Goal: Task Accomplishment & Management: Complete application form

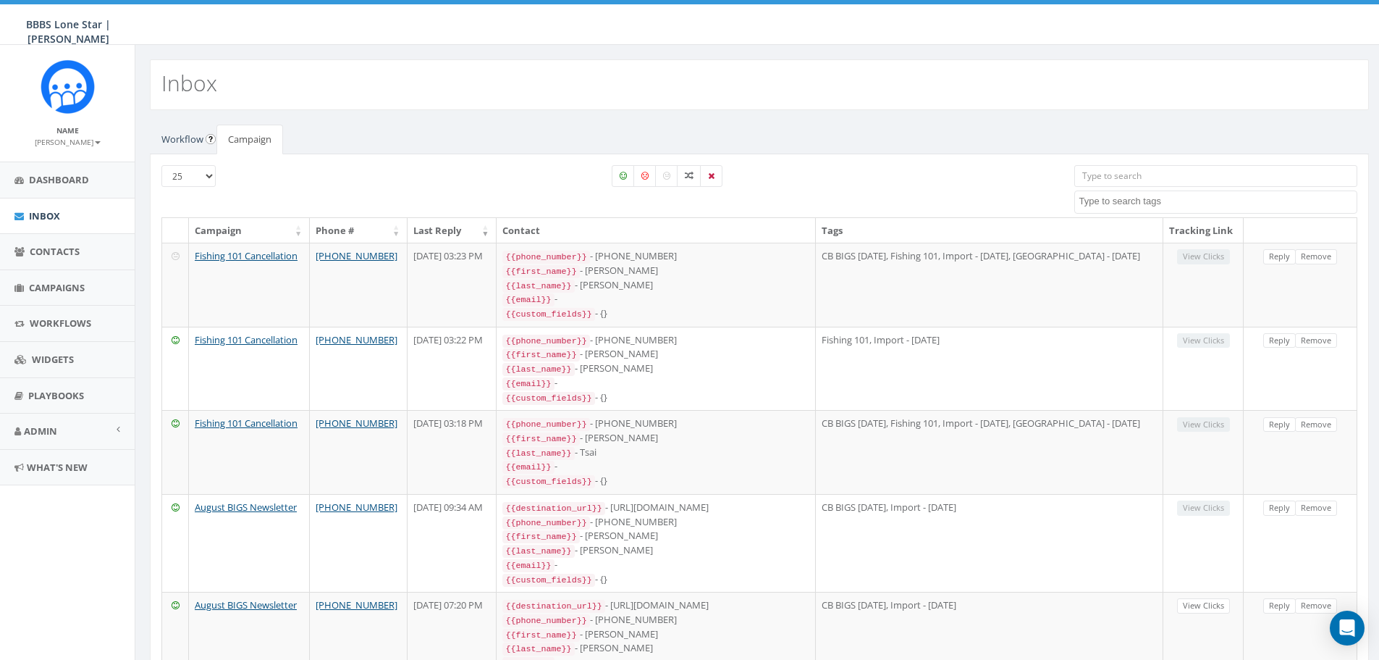
select select
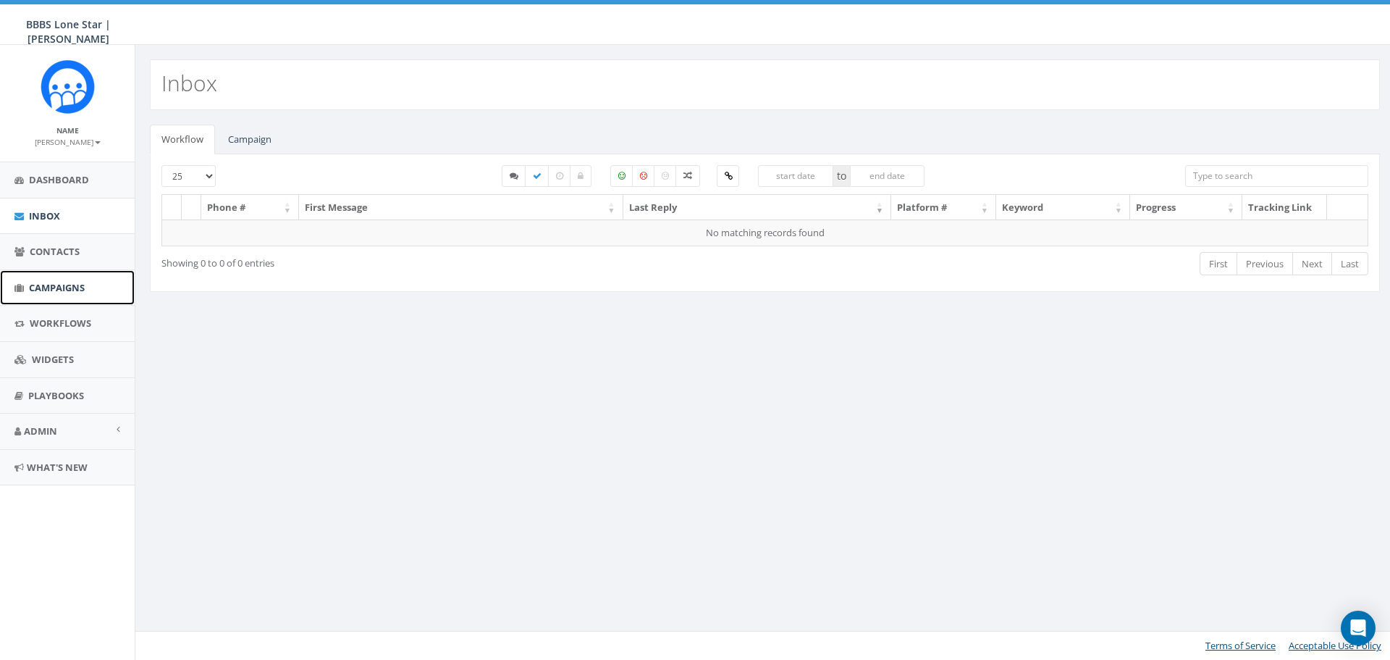
click at [67, 297] on link "Campaigns" at bounding box center [67, 287] width 135 height 35
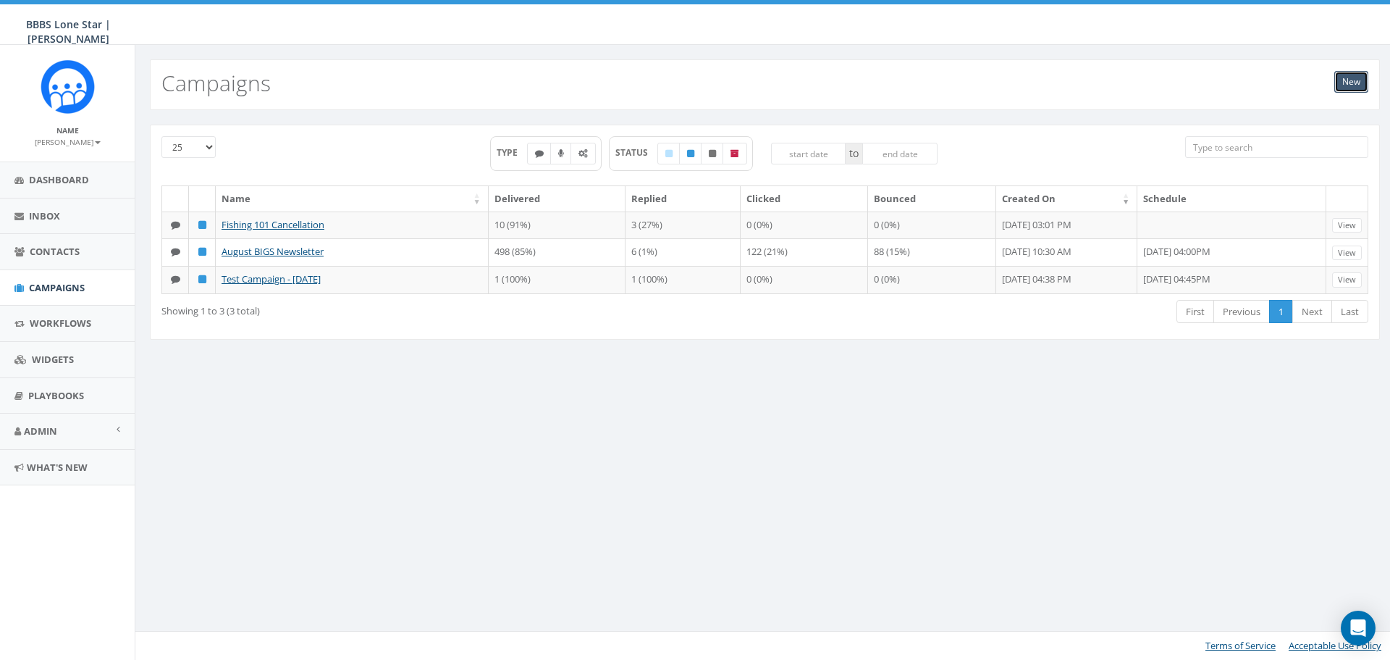
click at [1354, 88] on link "New" at bounding box center [1351, 82] width 34 height 22
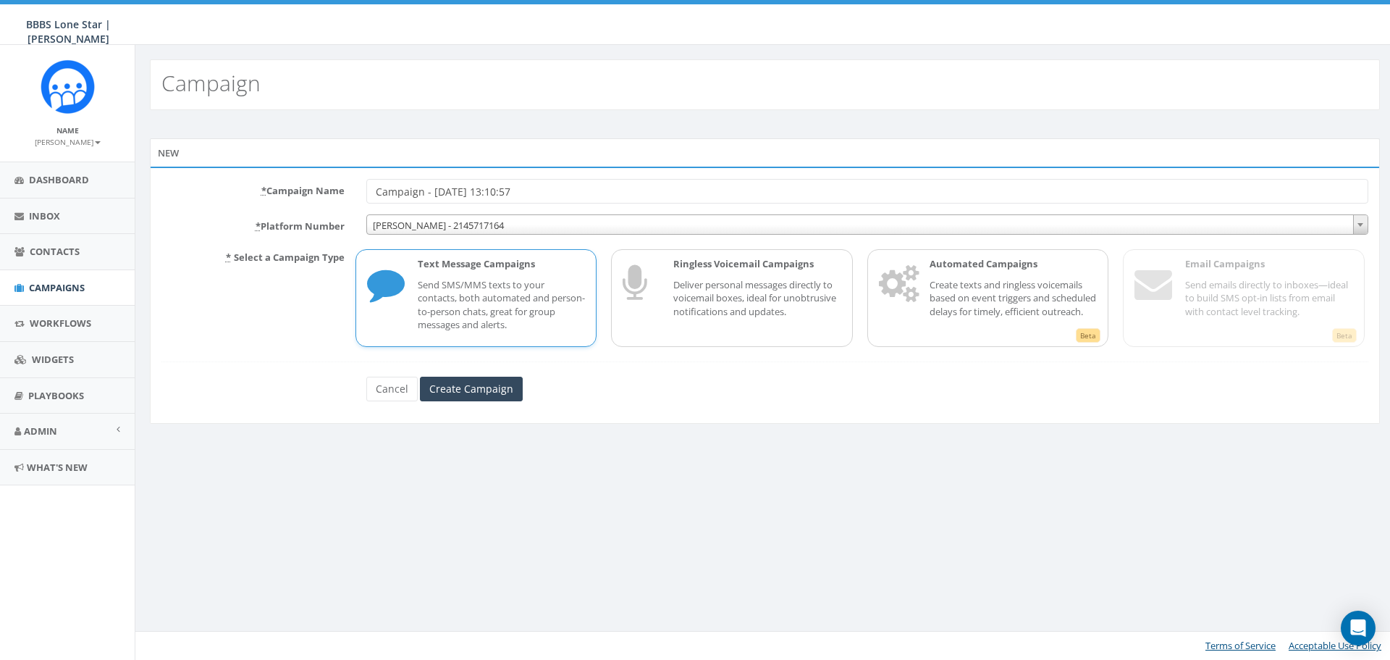
drag, startPoint x: 583, startPoint y: 195, endPoint x: 357, endPoint y: 208, distance: 226.2
click at [357, 208] on form "* Campaign Name Campaign - 09/12/2025, 13:10:57 * Platform Number Nicole - 2145…" at bounding box center [764, 290] width 1207 height 222
type input "Cigars & Convo Event Reminder"
click at [489, 390] on input "Create Campaign" at bounding box center [471, 389] width 103 height 25
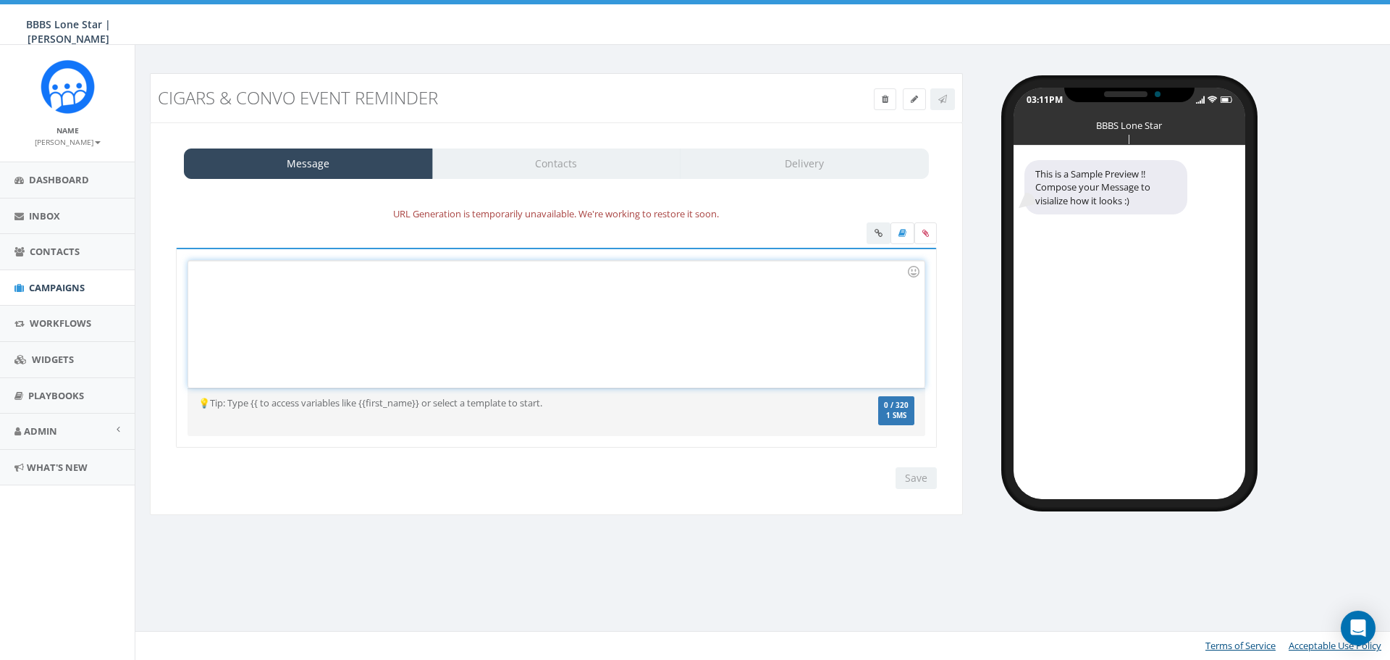
click at [405, 279] on div at bounding box center [556, 324] width 736 height 127
click at [462, 289] on div "https://forms.gle/QVNh77XcsKevfris5" at bounding box center [556, 324] width 736 height 127
drag, startPoint x: 462, startPoint y: 289, endPoint x: 95, endPoint y: 308, distance: 367.6
click at [95, 308] on body "BBBS Lone Star | Nicole BBBS Lone Star | Nicole Profile Sign Out 1.62 % of Avai…" at bounding box center [695, 330] width 1390 height 660
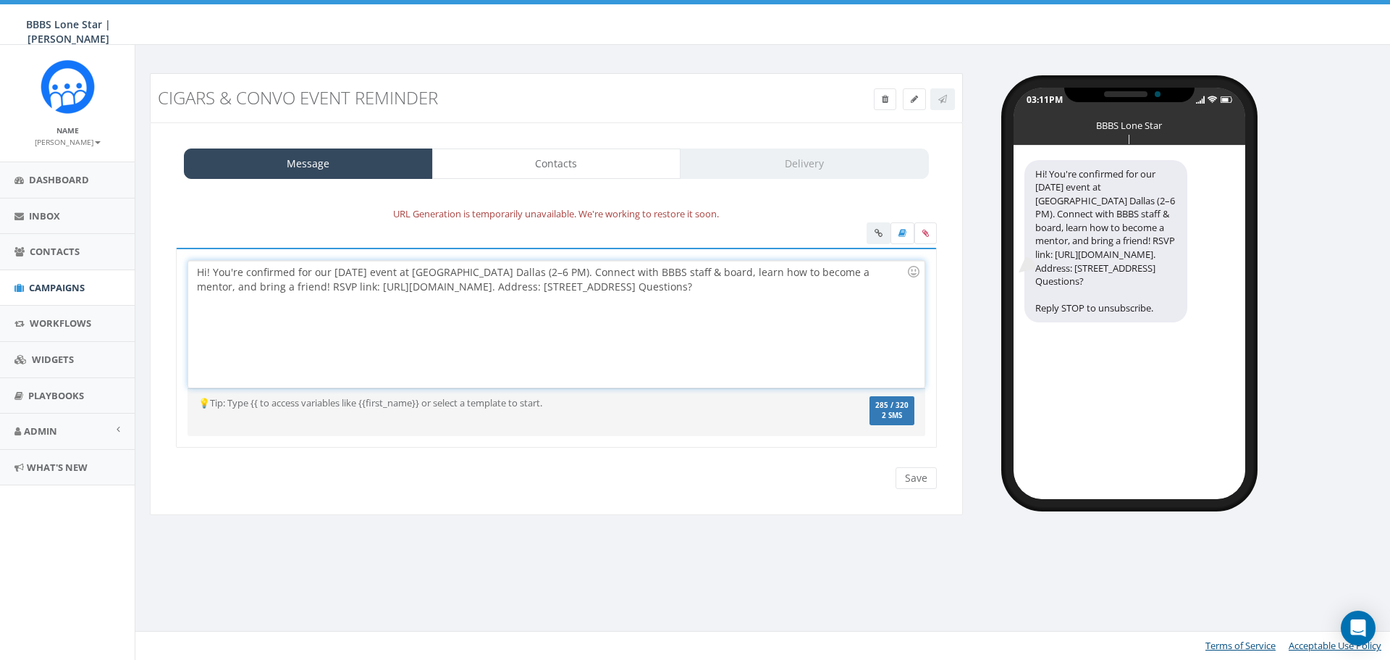
click at [207, 274] on div "Hi! You're confirmed for our Sept 13 event at Casa de Montecristo Dallas (2–6 P…" at bounding box center [556, 324] width 736 height 127
click at [266, 319] on div "Hi {{first name}}! You're confirmed for our Sept 13 event at Casa de Montecrist…" at bounding box center [556, 324] width 736 height 127
click at [608, 274] on div "Hi {{first name}}! You're confirmed for our Sept 13 event at Casa de Montecrist…" at bounding box center [556, 324] width 736 height 127
click at [609, 272] on div "Hi {{first name}}! You're confirmed for our Sept 13 event at Casa de Montecrist…" at bounding box center [556, 324] width 736 height 127
click at [673, 273] on div "Hi {{first name}}! You're confirmed for our Sept 13 event at Casa de Montecrist…" at bounding box center [556, 324] width 736 height 127
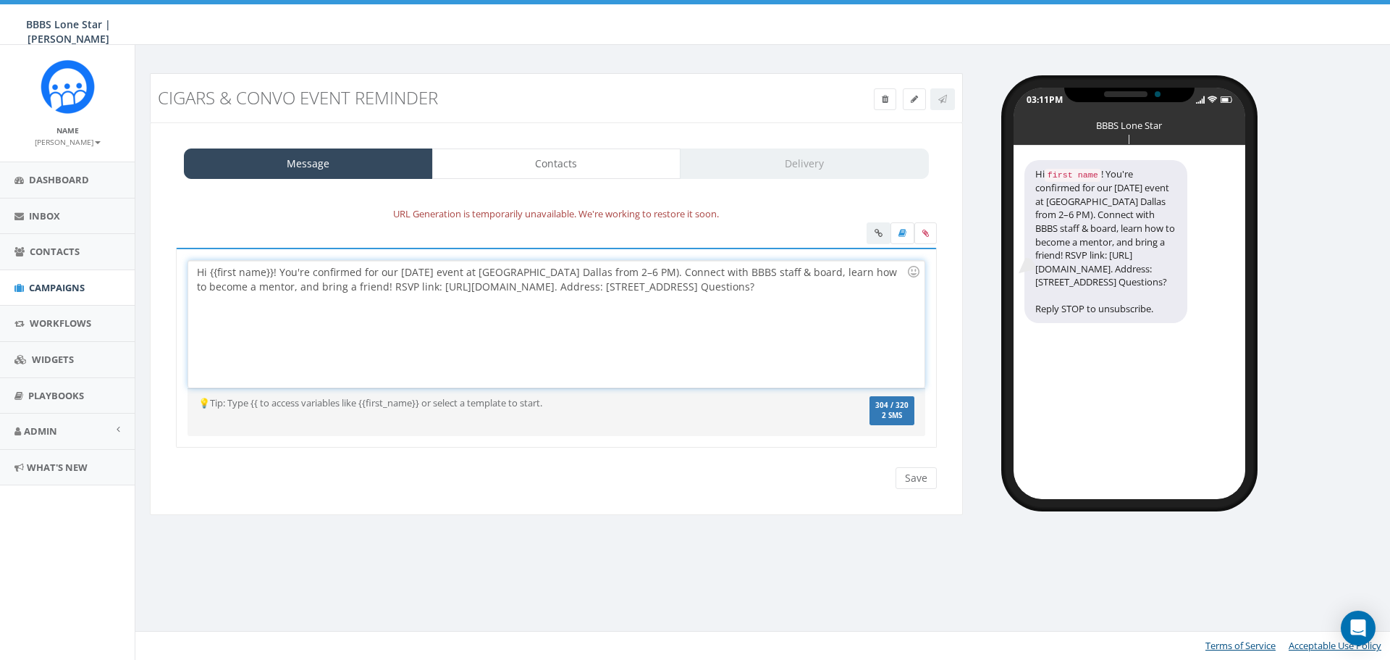
click at [670, 273] on div "Hi {{first name}}! You're confirmed for our Sept 13 event at Casa de Montecrist…" at bounding box center [556, 324] width 736 height 127
click at [838, 289] on div "Hi {{first name}}! You're confirmed for our Sept 13 event at Casa de Montecrist…" at bounding box center [556, 324] width 736 height 127
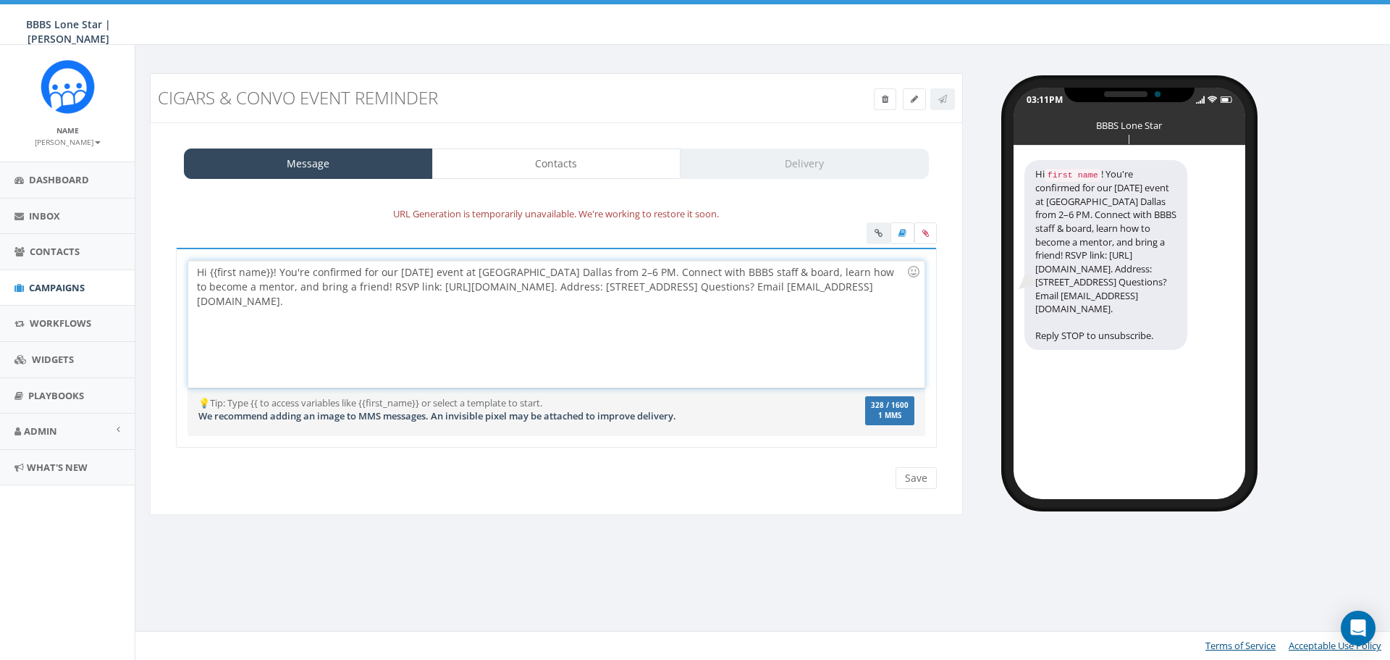
drag, startPoint x: 774, startPoint y: 287, endPoint x: 780, endPoint y: 295, distance: 10.4
click at [780, 295] on div "Hi {{first name}}! You're confirmed for our Sept 13 event at Casa de Montecrist…" at bounding box center [556, 324] width 736 height 127
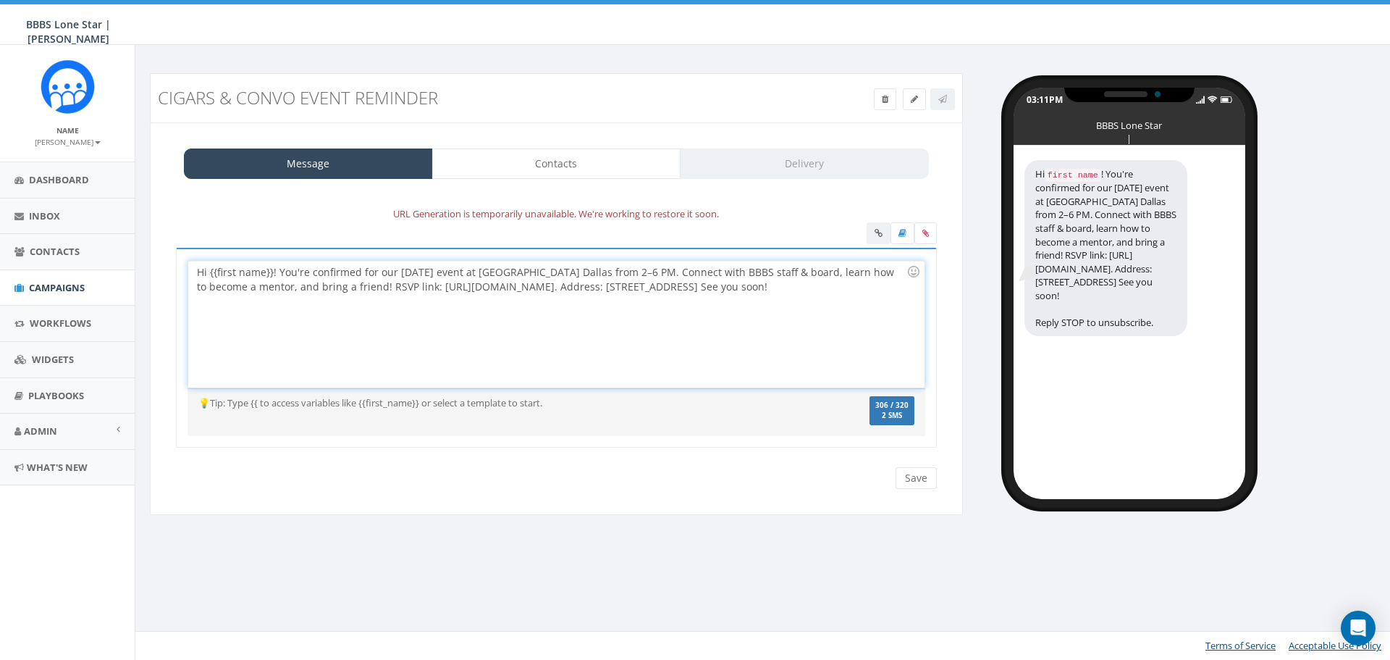
click at [777, 288] on div "Hi {{first name}}! You're confirmed for our Sept 13 event at Casa de Montecrist…" at bounding box center [556, 324] width 736 height 127
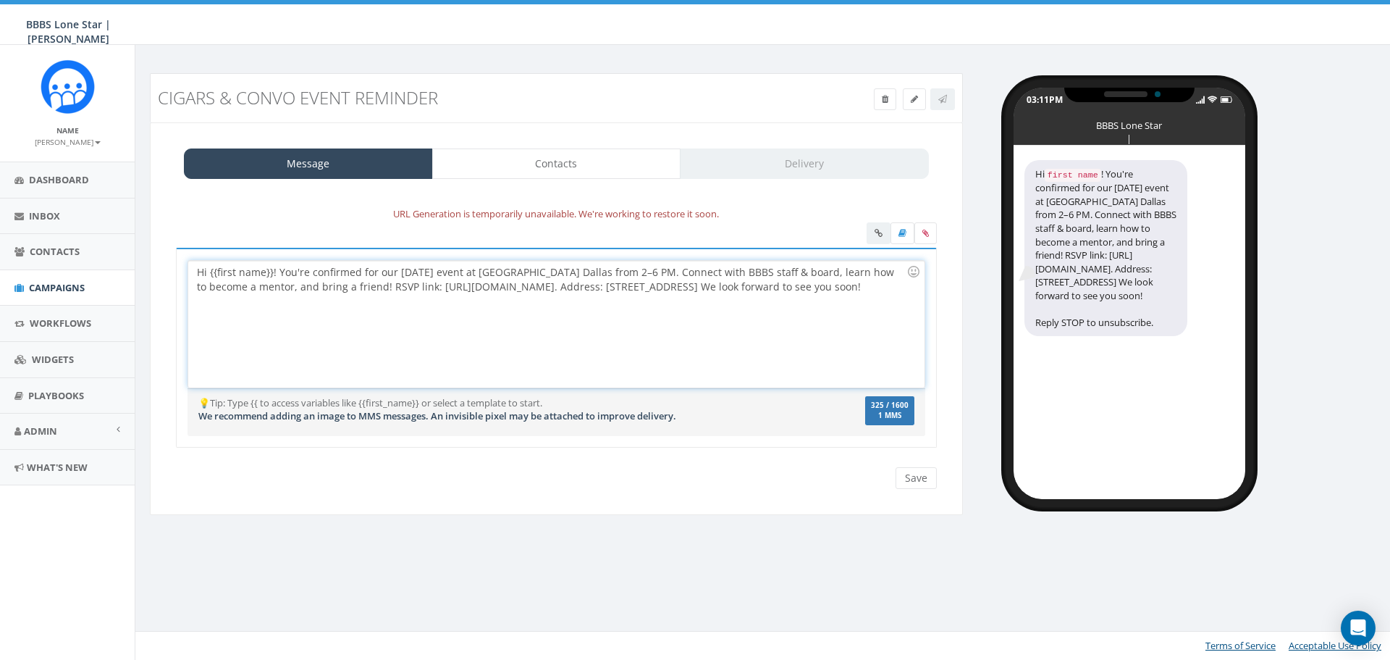
drag, startPoint x: 868, startPoint y: 290, endPoint x: 776, endPoint y: 287, distance: 92.0
click at [776, 287] on div "Hi {{first name}}! You're confirmed for our Sept 13 event at Casa de Montecrist…" at bounding box center [556, 324] width 736 height 127
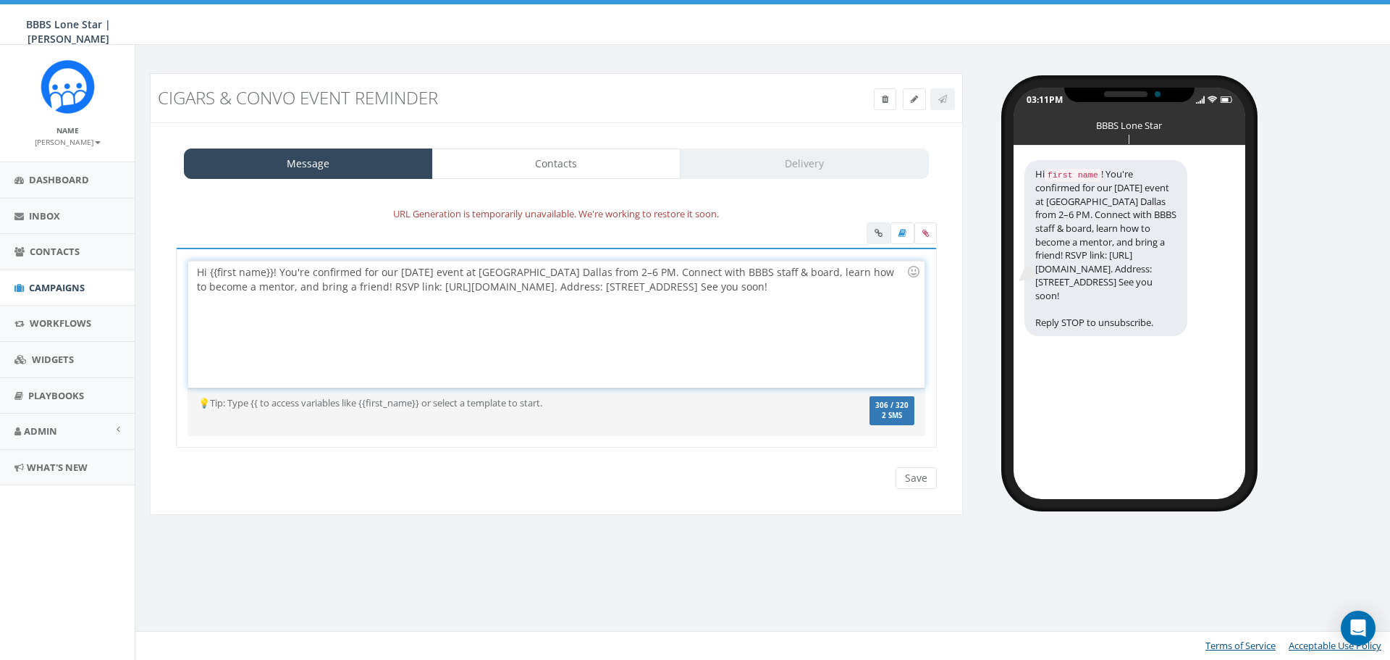
drag, startPoint x: 853, startPoint y: 292, endPoint x: 188, endPoint y: 274, distance: 665.7
click at [188, 274] on div "Hi {{first name}}! You're confirmed for our Sept 13 event at Casa de Montecrist…" at bounding box center [557, 324] width 738 height 128
copy div "Hi {{first name}}! You're confirmed for our Sept 13 event at Casa de Montecrist…"
click at [923, 482] on input "Save" at bounding box center [916, 478] width 41 height 22
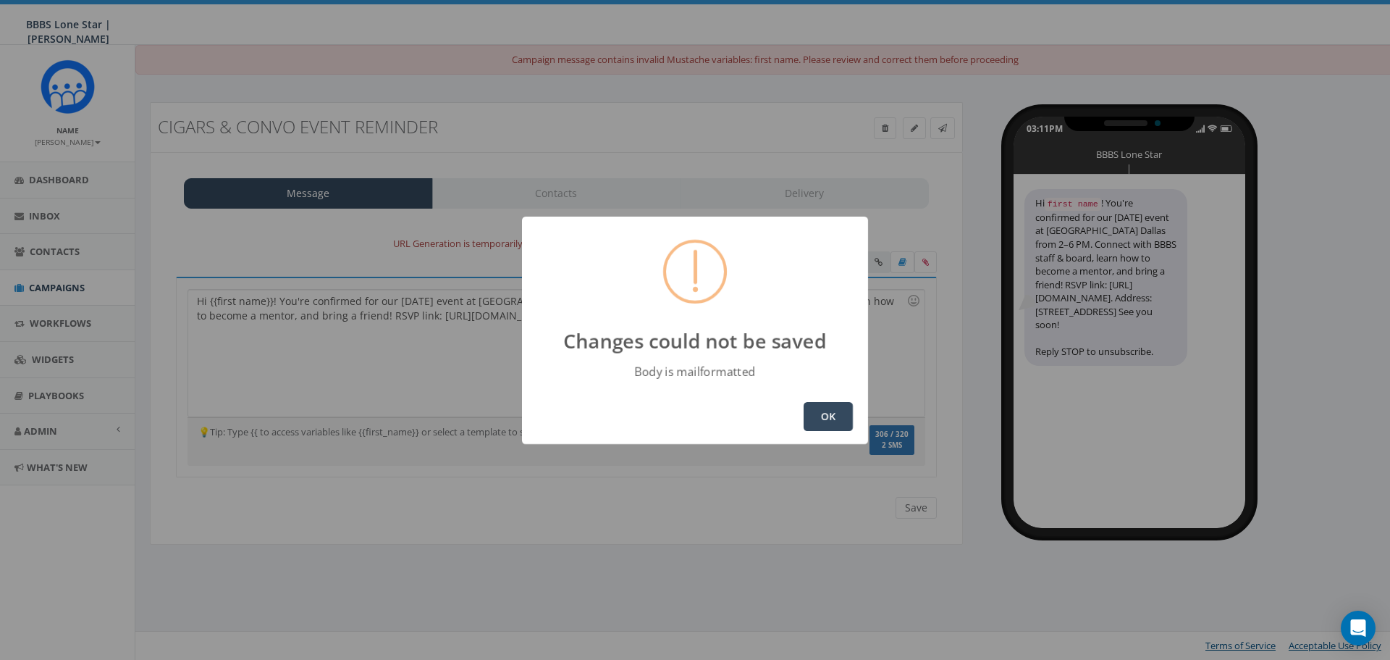
click at [820, 410] on button "OK" at bounding box center [828, 416] width 49 height 29
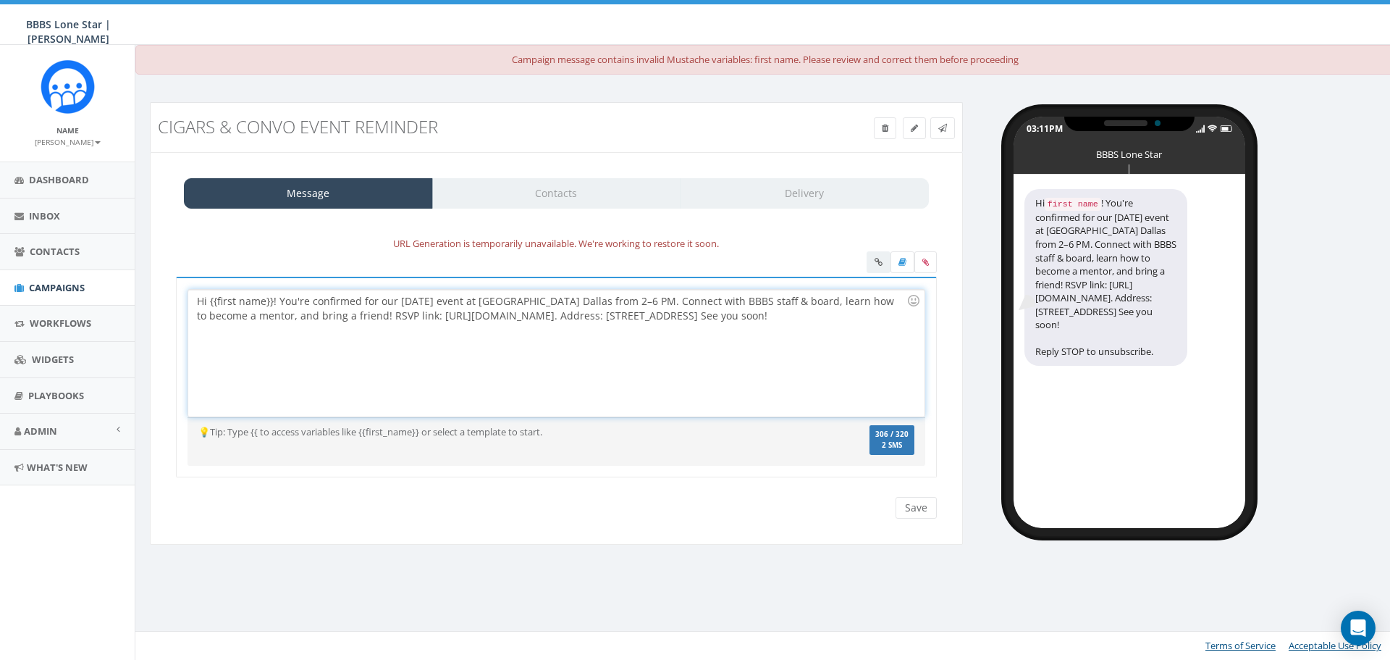
click at [789, 387] on div "Hi {{first name}}! You're confirmed for our Sept 13 event at Casa de Montecrist…" at bounding box center [556, 353] width 736 height 127
click at [662, 338] on div "Hi {{first name}}! You're confirmed for our Sept 13 event at Casa de Montecrist…" at bounding box center [556, 353] width 736 height 127
click at [276, 303] on div "Hi {{first name}}! You're confirmed for our Sept 13 event at Casa de Montecrist…" at bounding box center [556, 353] width 736 height 127
drag, startPoint x: 271, startPoint y: 303, endPoint x: 210, endPoint y: 300, distance: 60.9
click at [210, 300] on div "Hi {{first name}}! You're confirmed for our Sept 13 event at Casa de Montecrist…" at bounding box center [556, 353] width 736 height 127
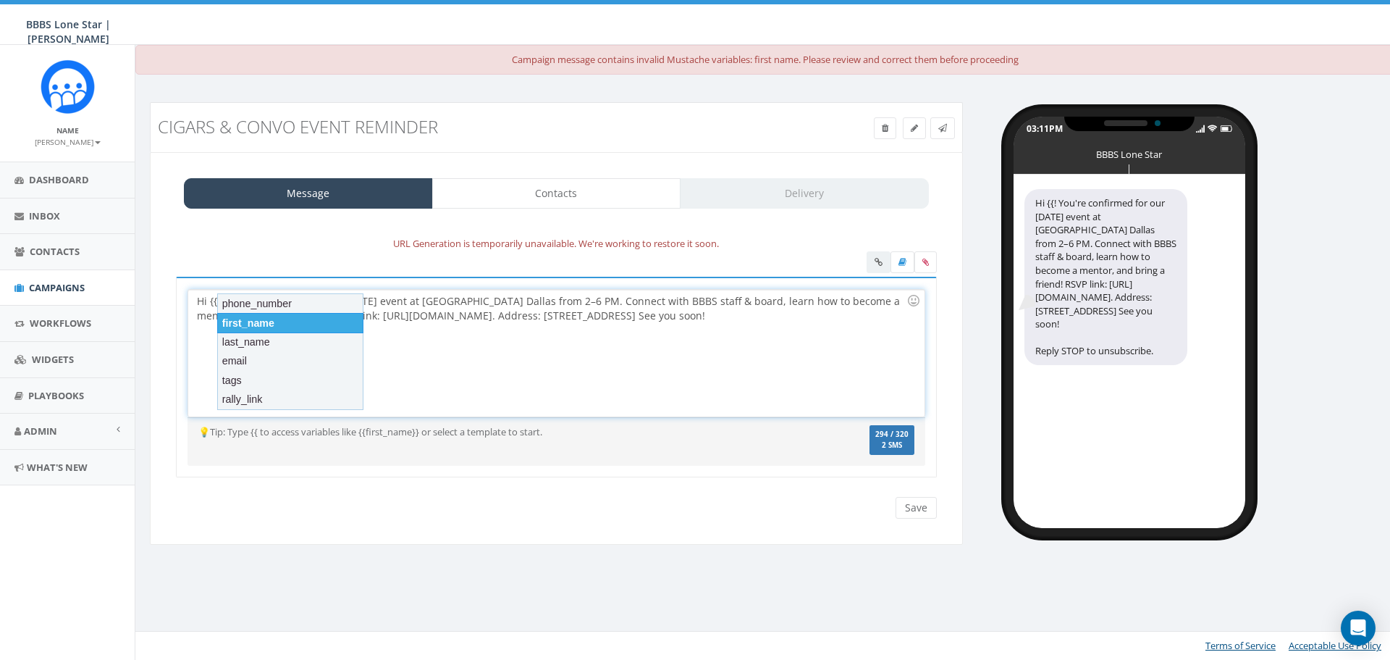
click at [235, 317] on div "first_name" at bounding box center [290, 323] width 146 height 20
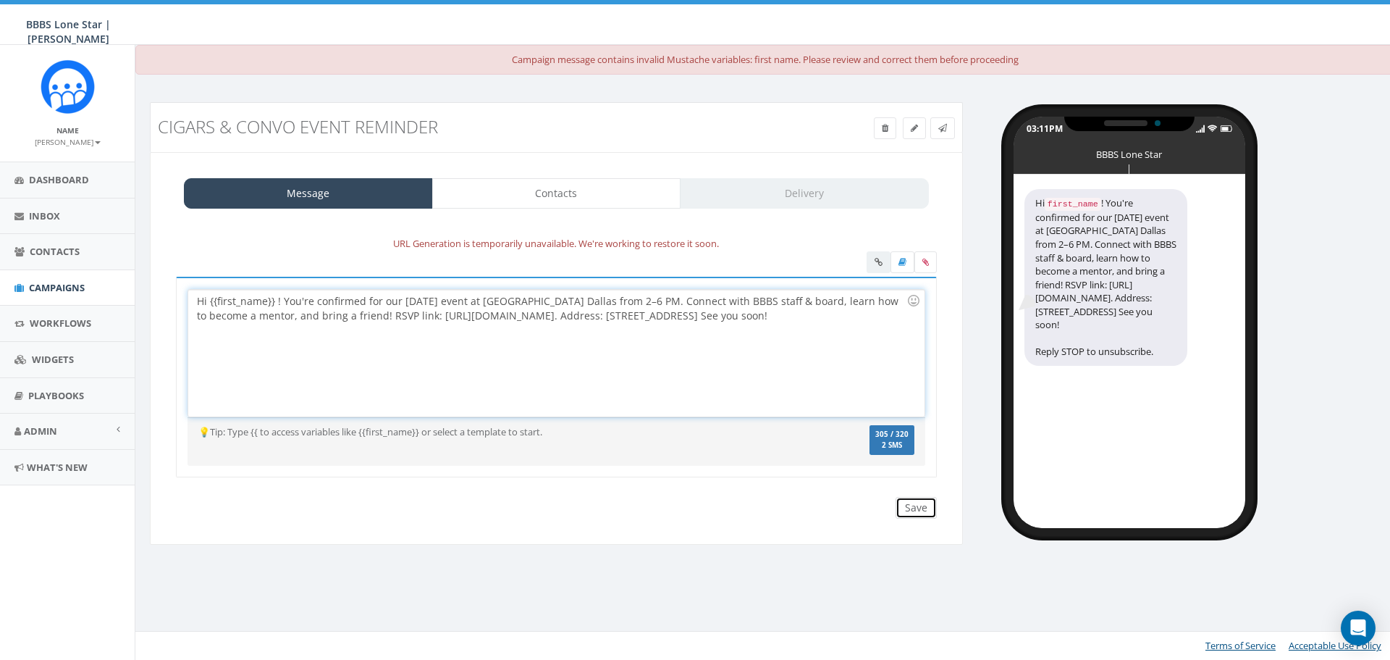
click at [914, 510] on input "Save" at bounding box center [916, 508] width 41 height 22
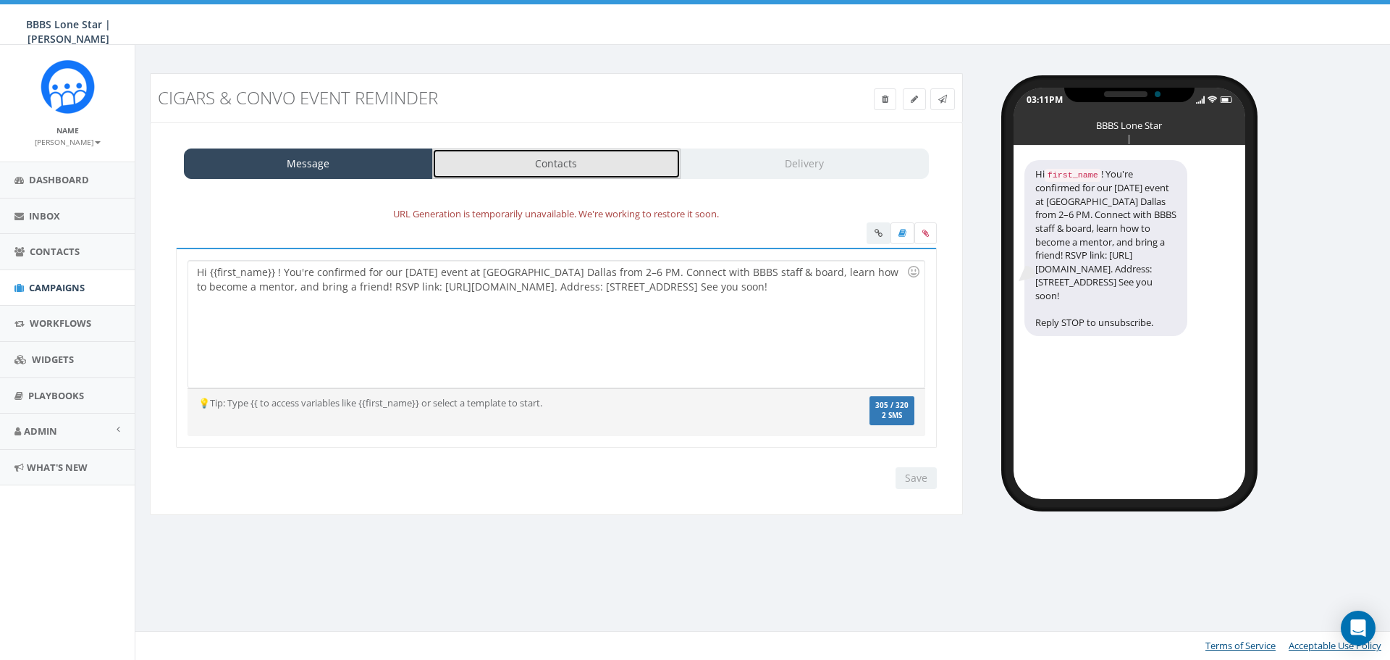
click at [613, 164] on link "Contacts" at bounding box center [556, 163] width 249 height 30
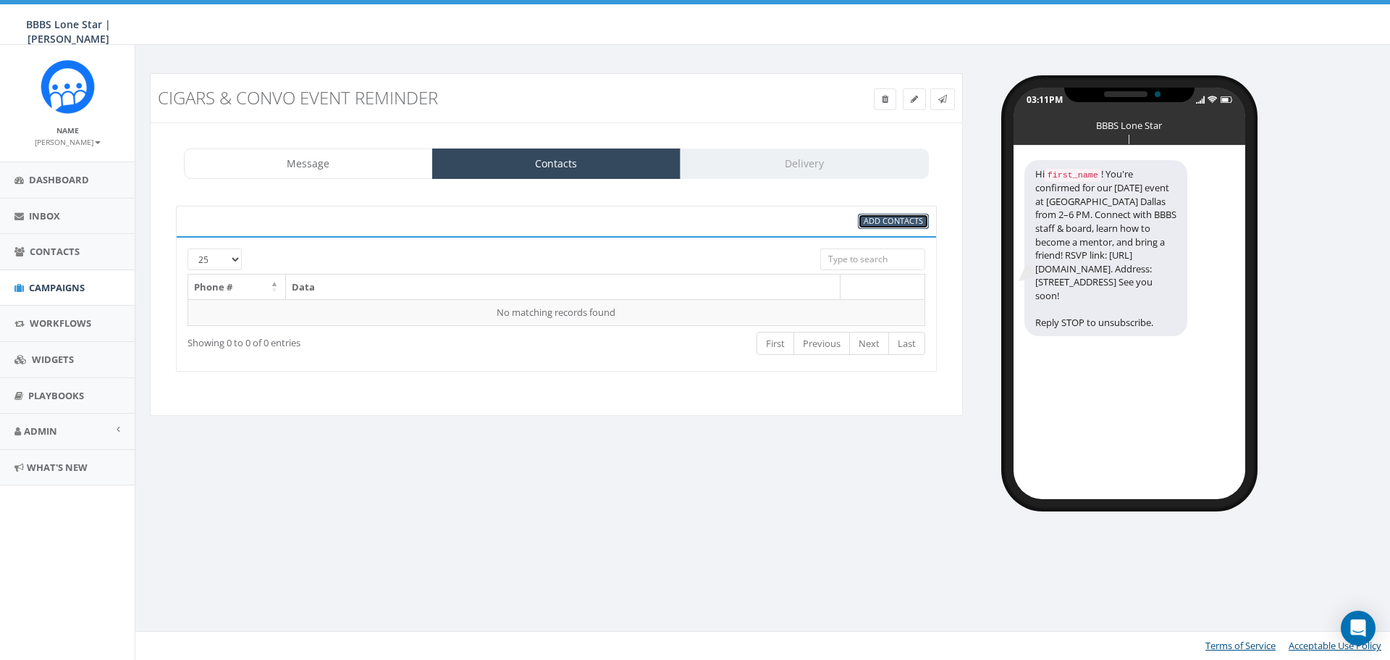
click at [874, 218] on span "Add Contacts" at bounding box center [893, 220] width 59 height 11
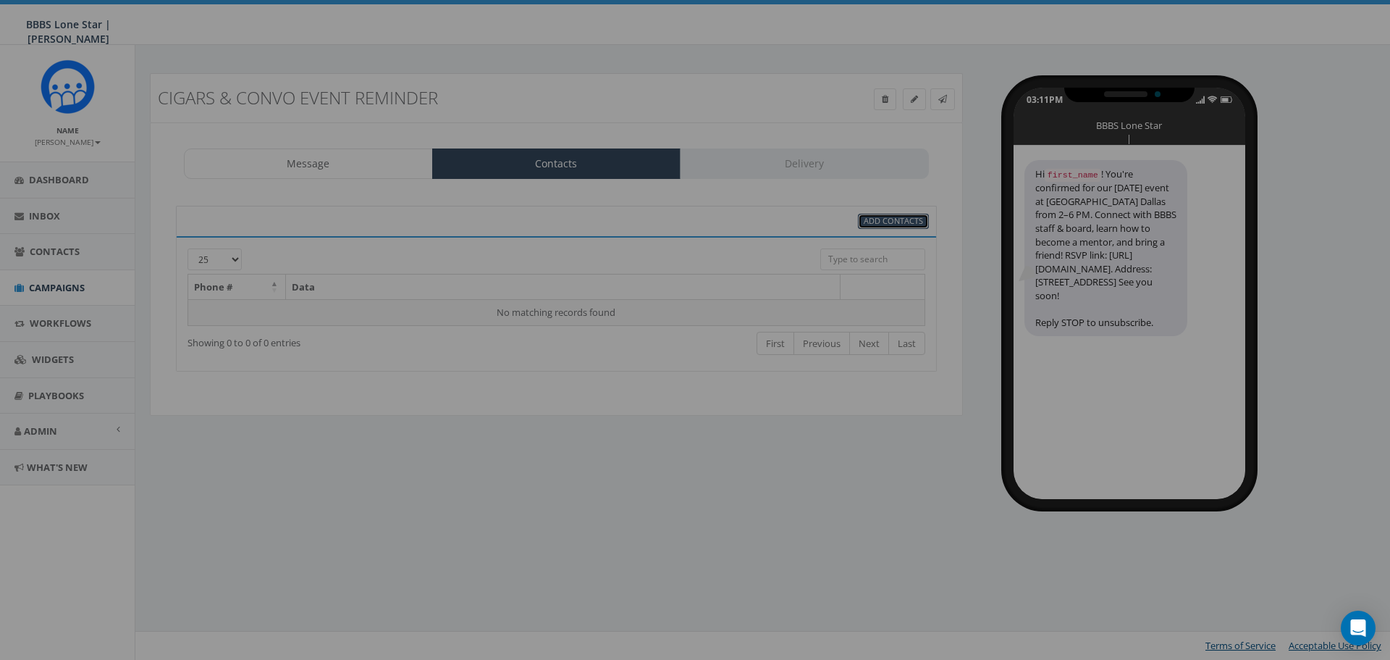
select select
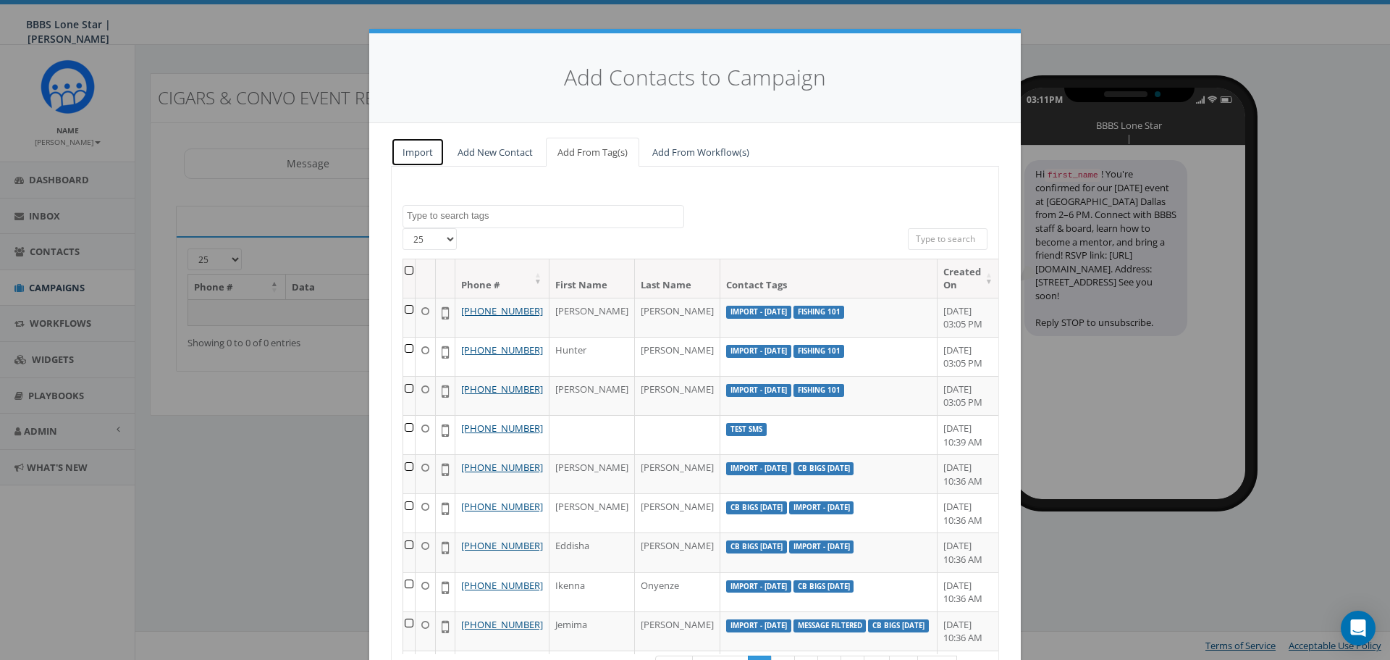
click at [417, 159] on link "Import" at bounding box center [418, 153] width 54 height 30
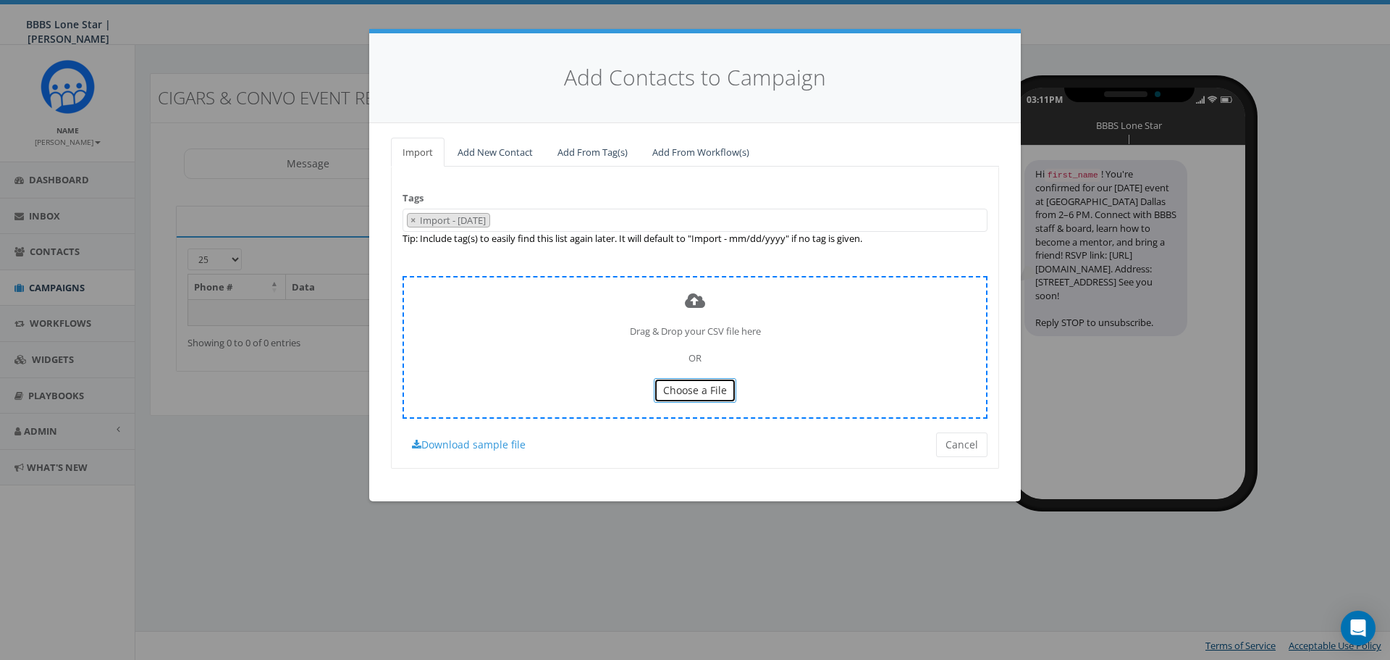
click at [674, 382] on button "Choose a File" at bounding box center [695, 390] width 83 height 25
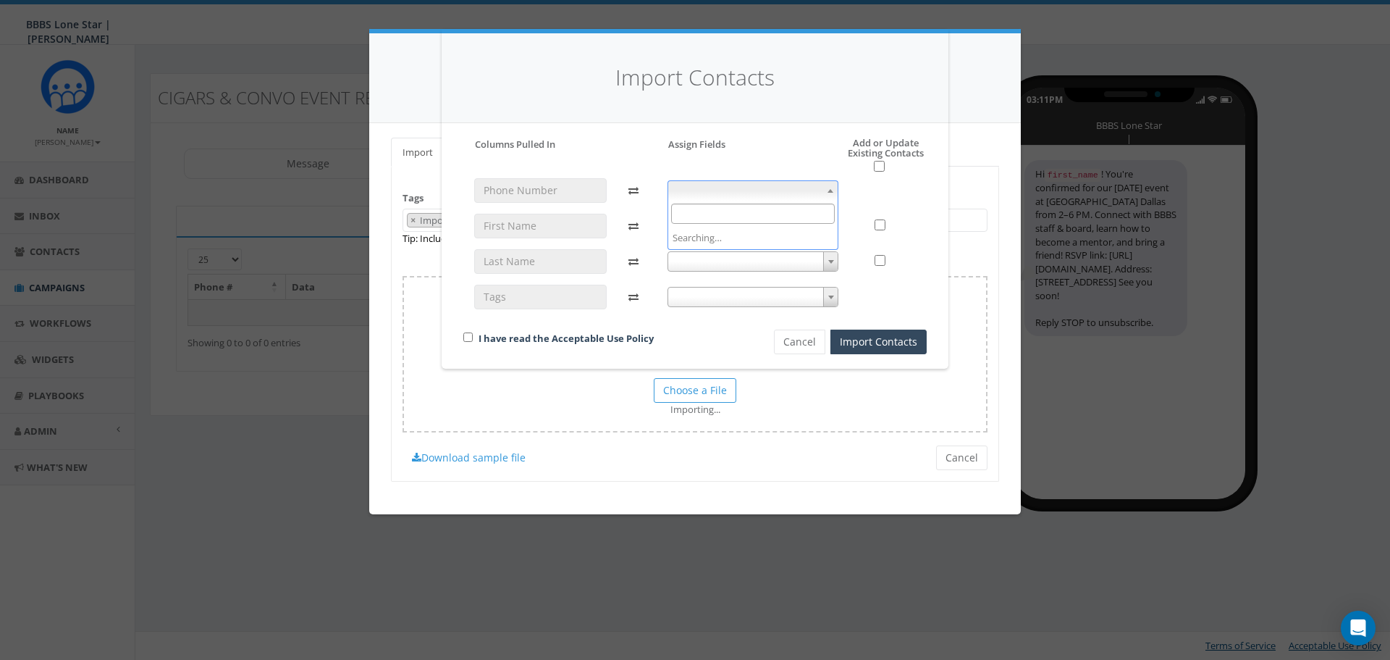
click at [733, 188] on span at bounding box center [754, 190] width 172 height 20
select select "phone_number"
click at [742, 222] on span at bounding box center [754, 226] width 172 height 20
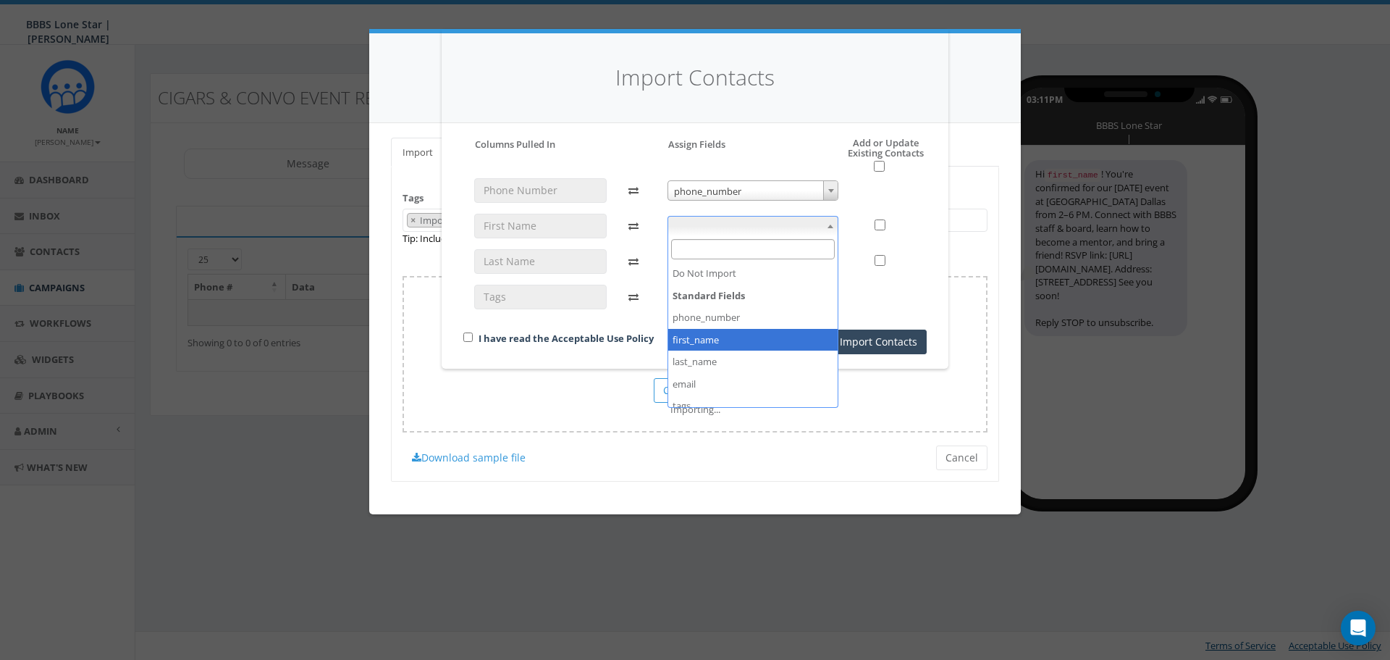
select select "first_name"
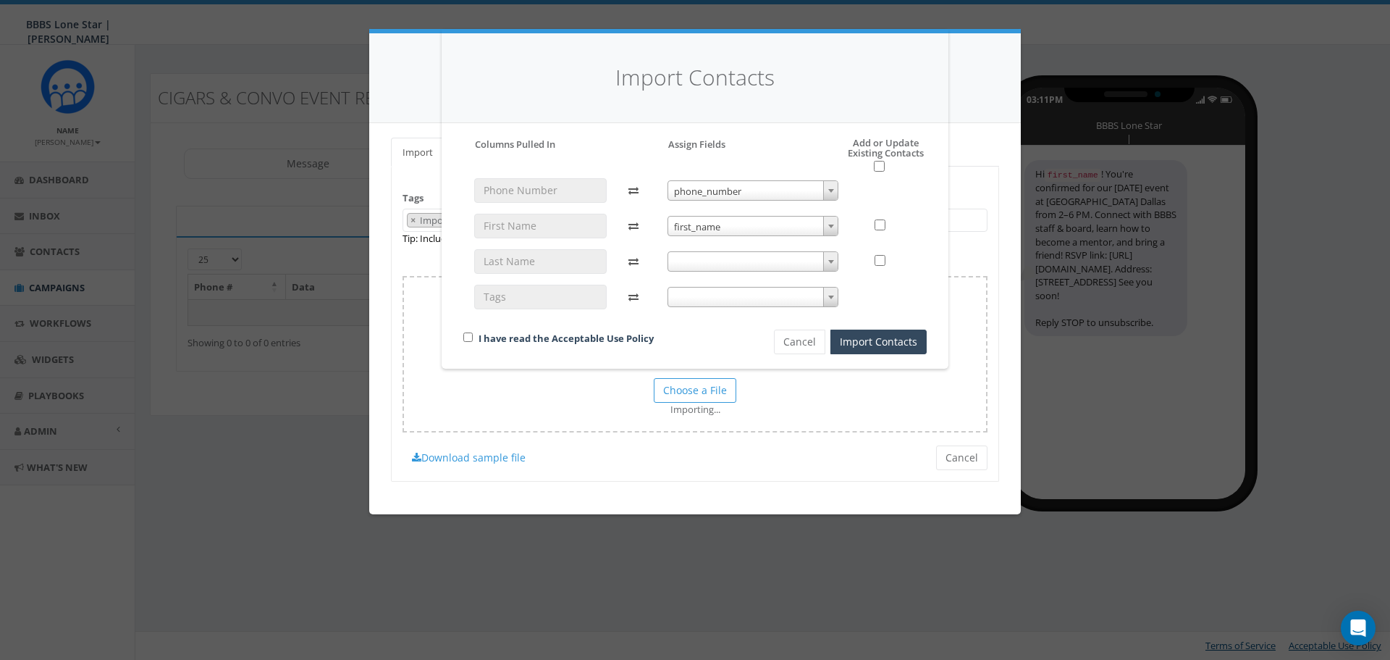
click at [733, 259] on span at bounding box center [754, 261] width 172 height 20
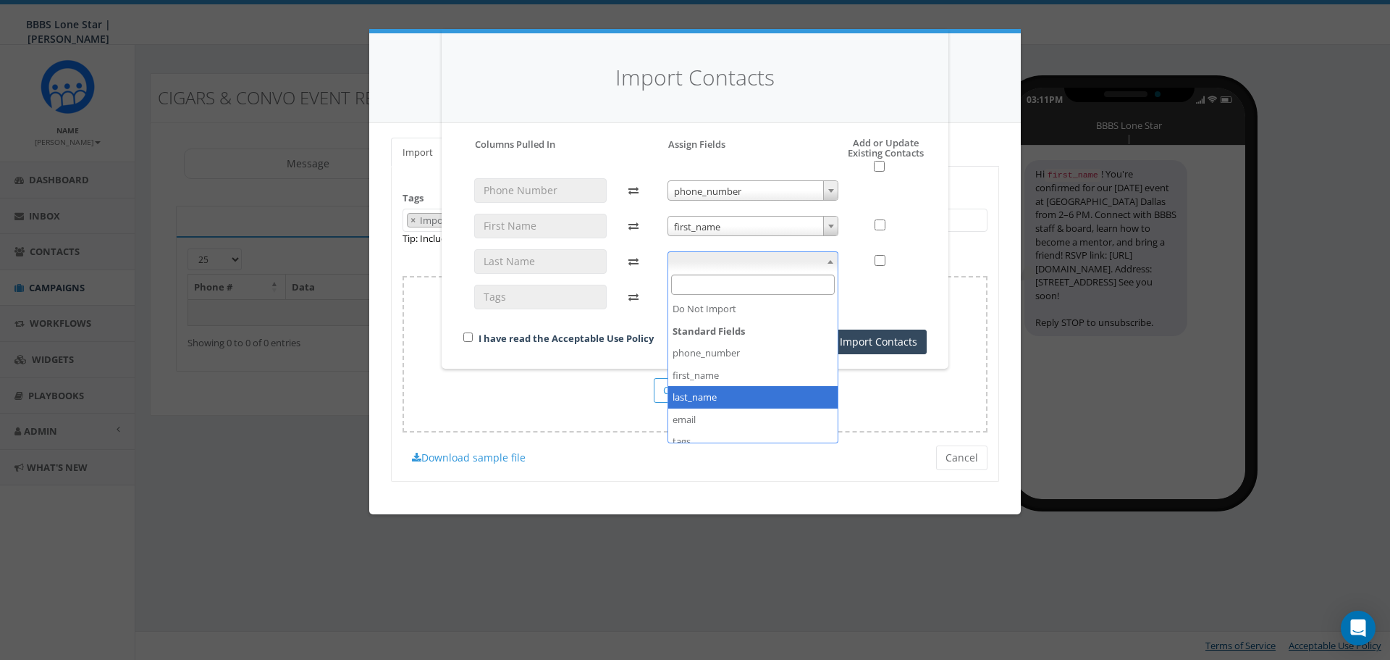
select select "last_name"
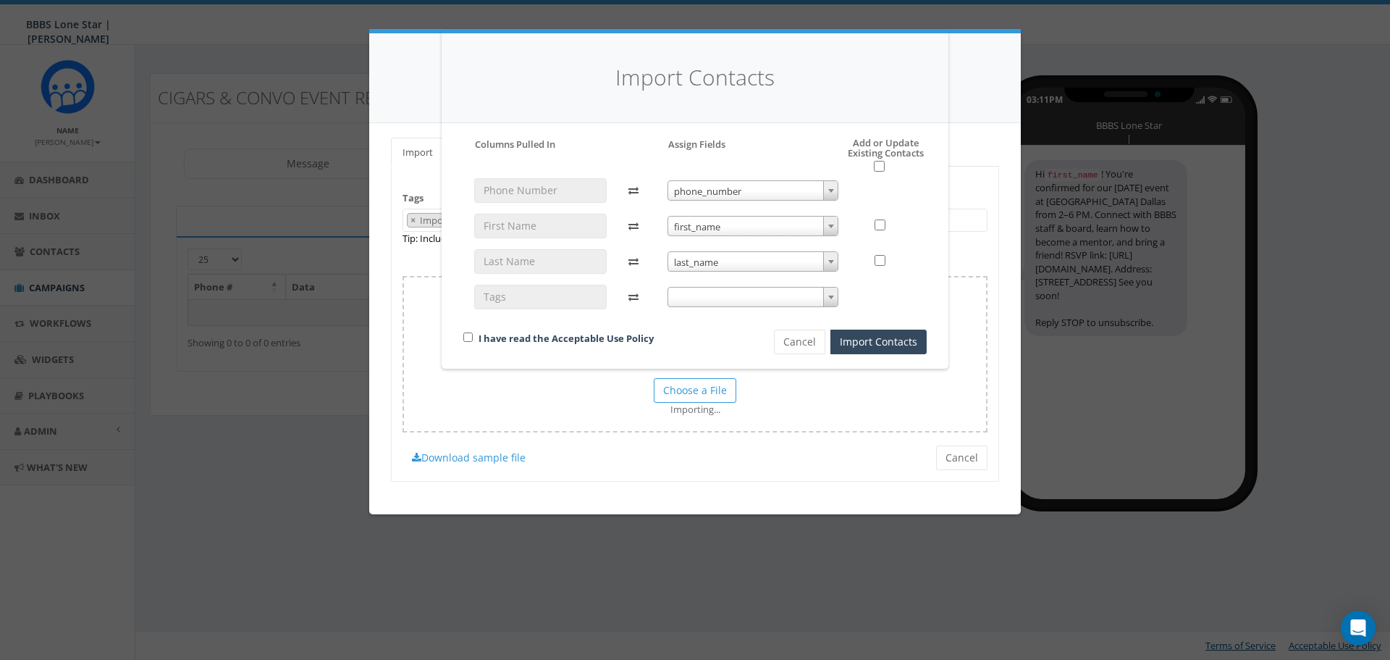
click at [745, 297] on span at bounding box center [754, 297] width 172 height 20
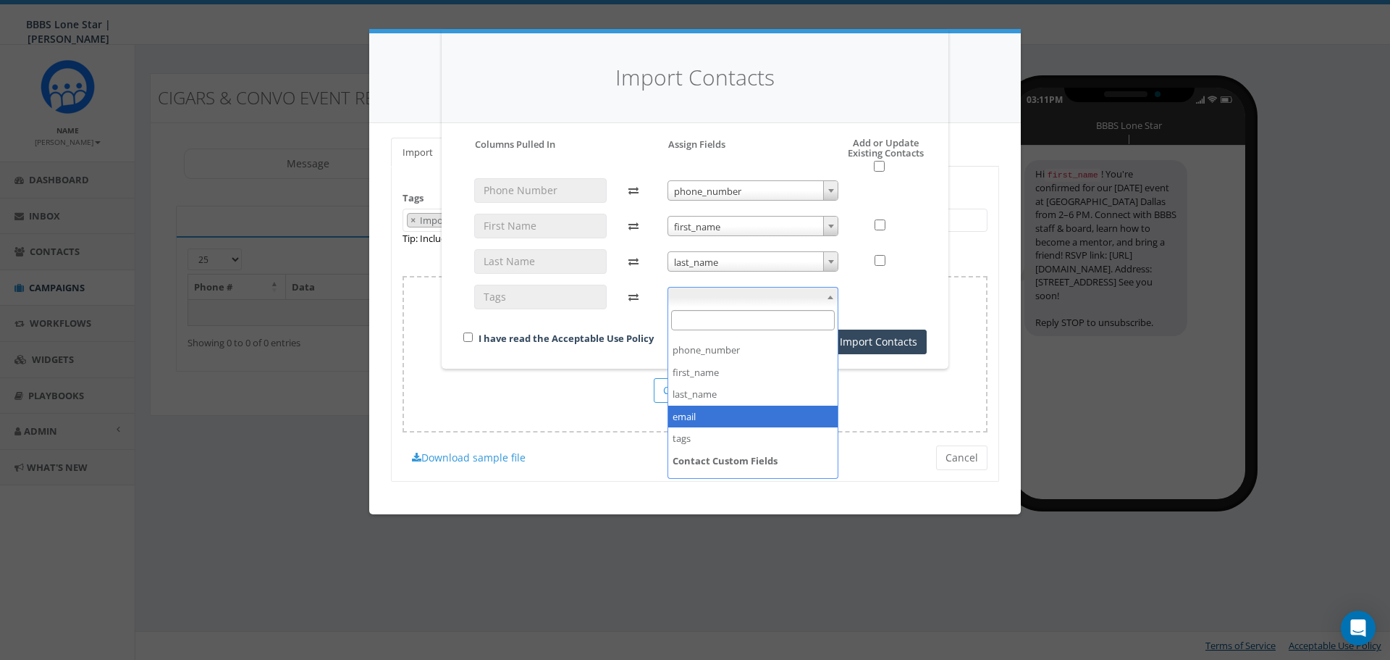
scroll to position [54, 0]
select select "tags"
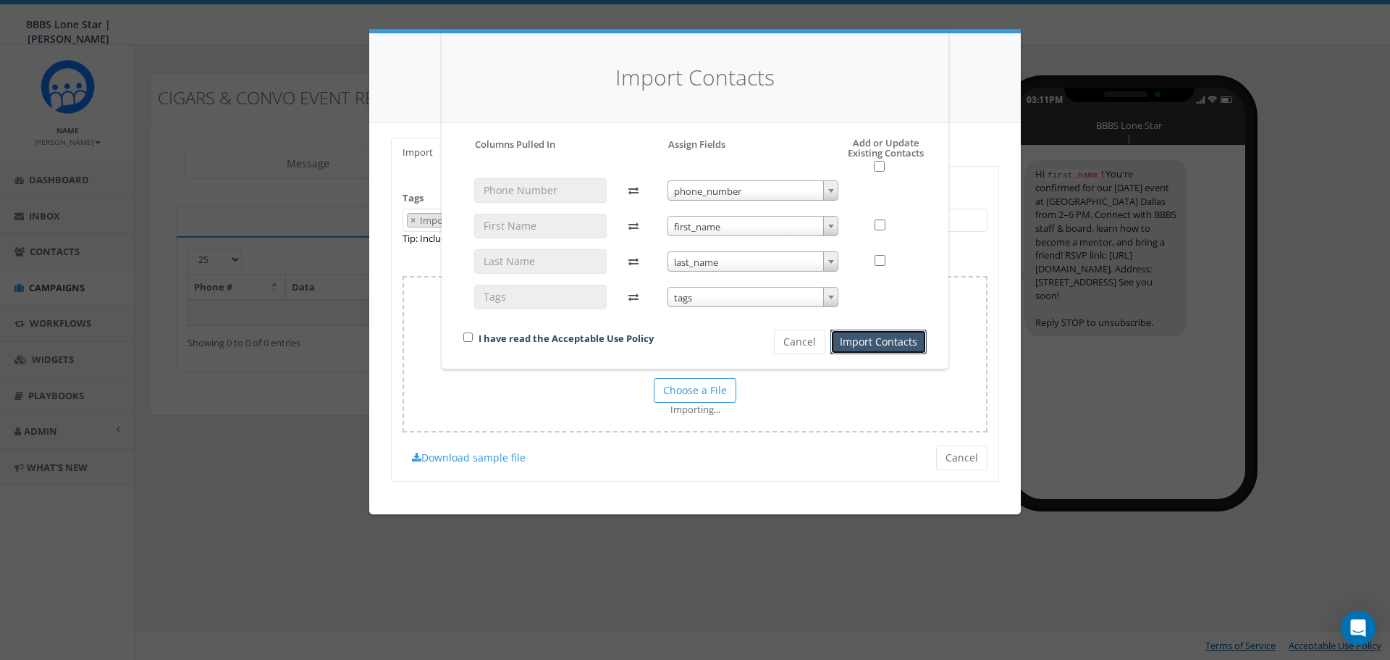
click at [863, 340] on button "Import Contacts" at bounding box center [879, 341] width 96 height 25
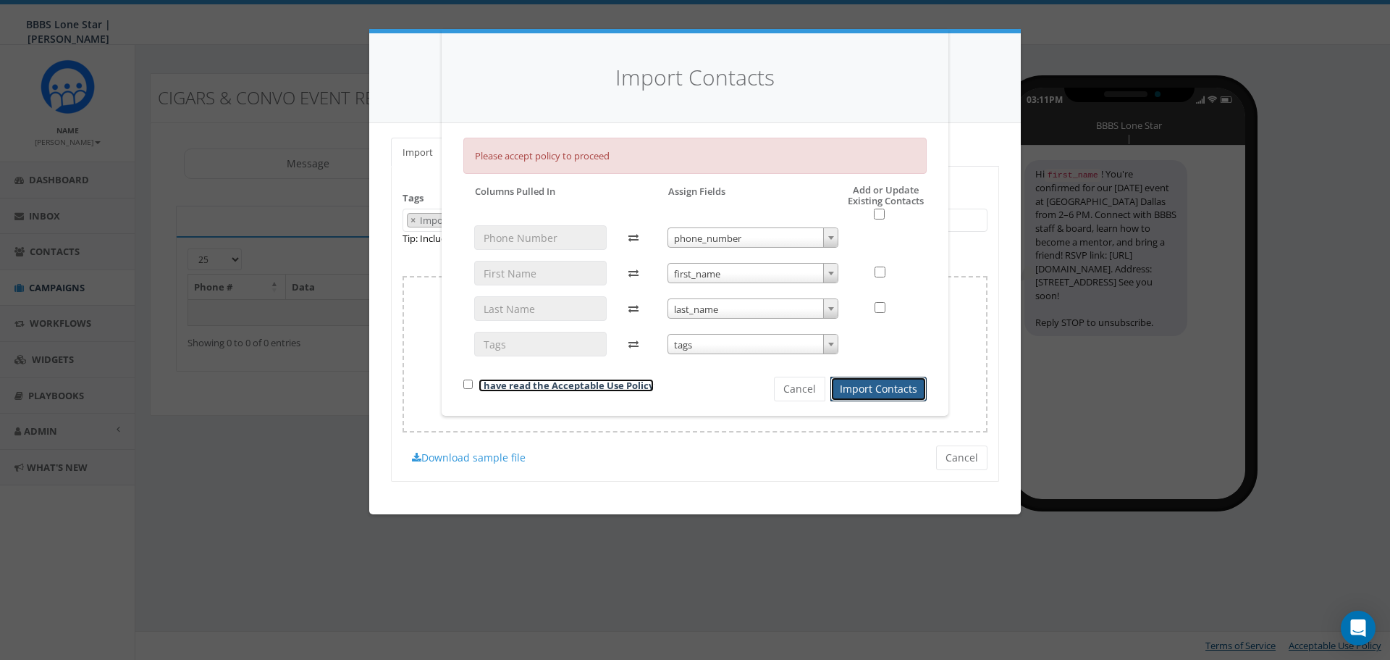
click at [493, 382] on link "I have read the Acceptable Use Policy" at bounding box center [566, 385] width 175 height 13
click at [463, 385] on input "checkbox" at bounding box center [467, 383] width 9 height 9
checkbox input "true"
click at [868, 392] on button "Import Contacts" at bounding box center [879, 389] width 96 height 25
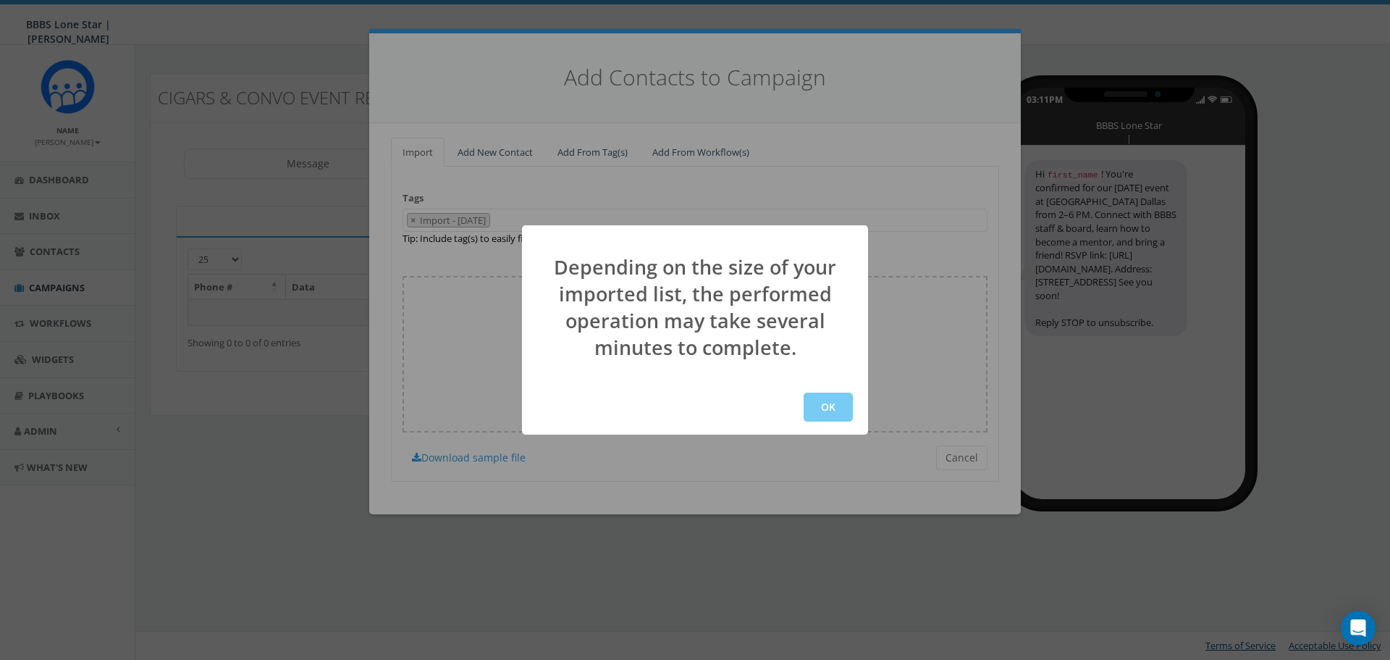
click at [808, 413] on button "OK" at bounding box center [828, 406] width 49 height 29
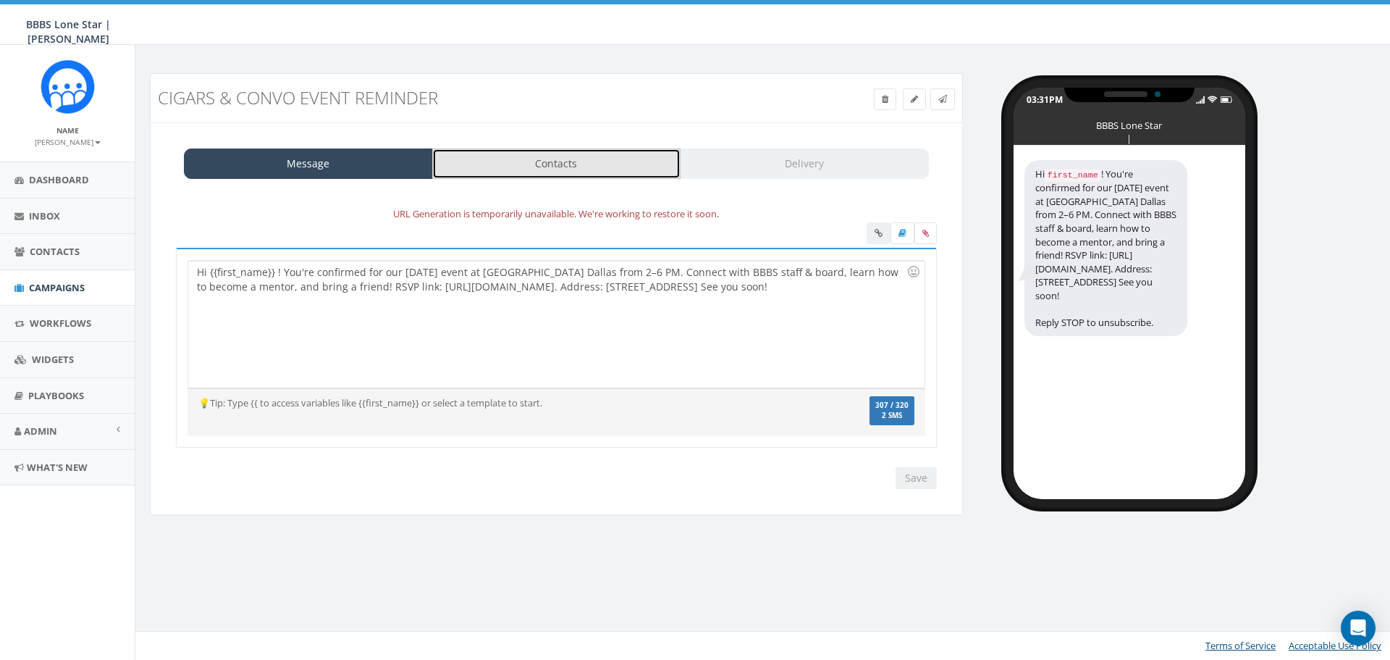
click at [588, 164] on link "Contacts" at bounding box center [556, 163] width 249 height 30
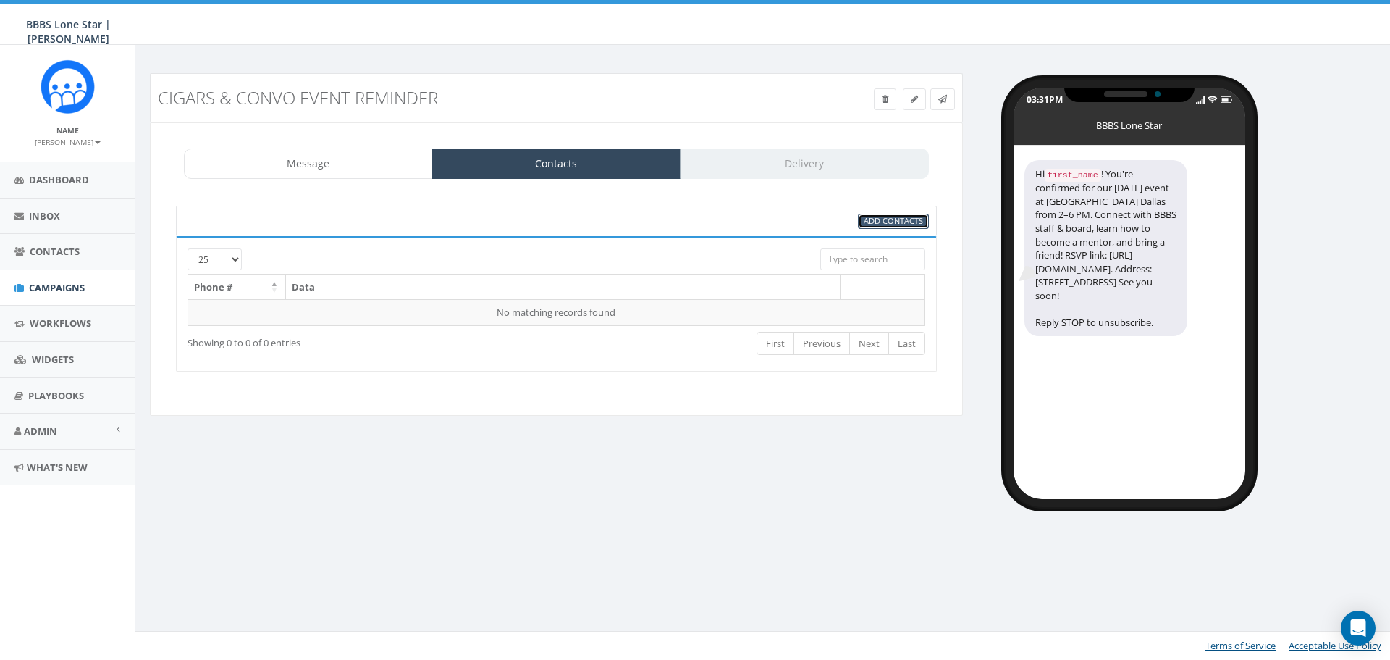
click at [899, 224] on span "Add Contacts" at bounding box center [893, 220] width 59 height 11
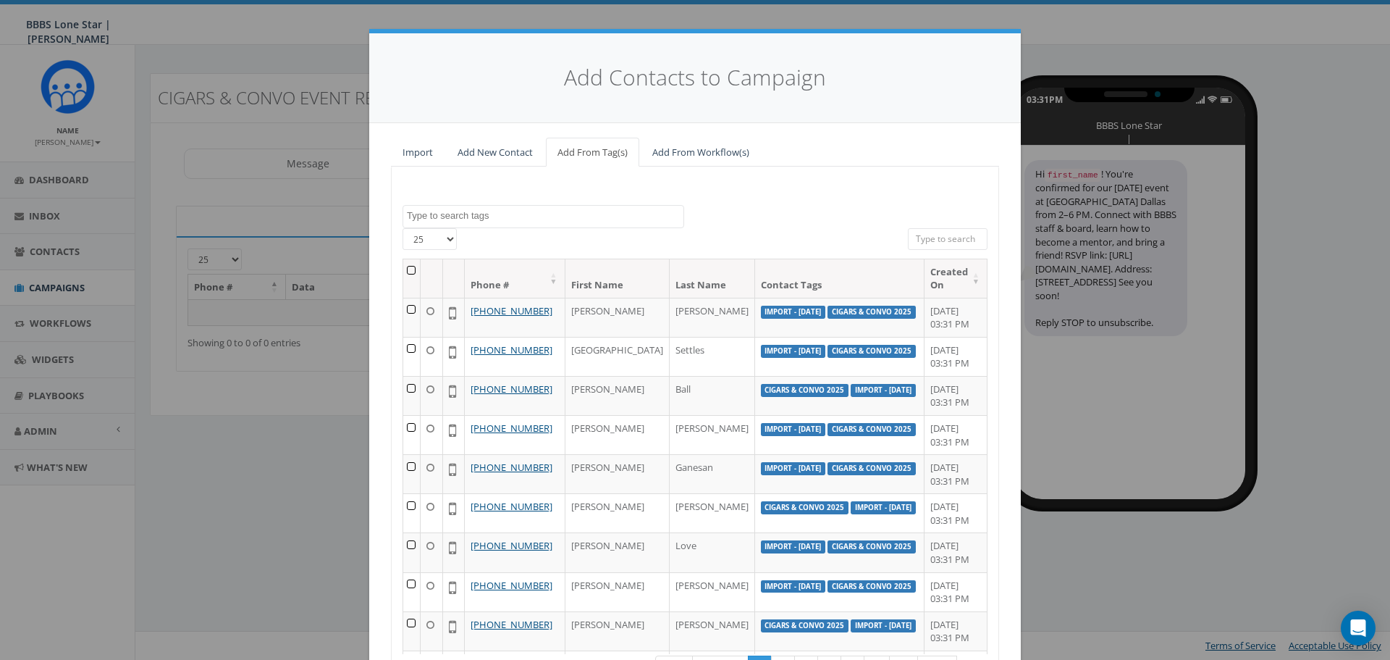
click at [500, 219] on textarea "Search" at bounding box center [545, 215] width 277 height 13
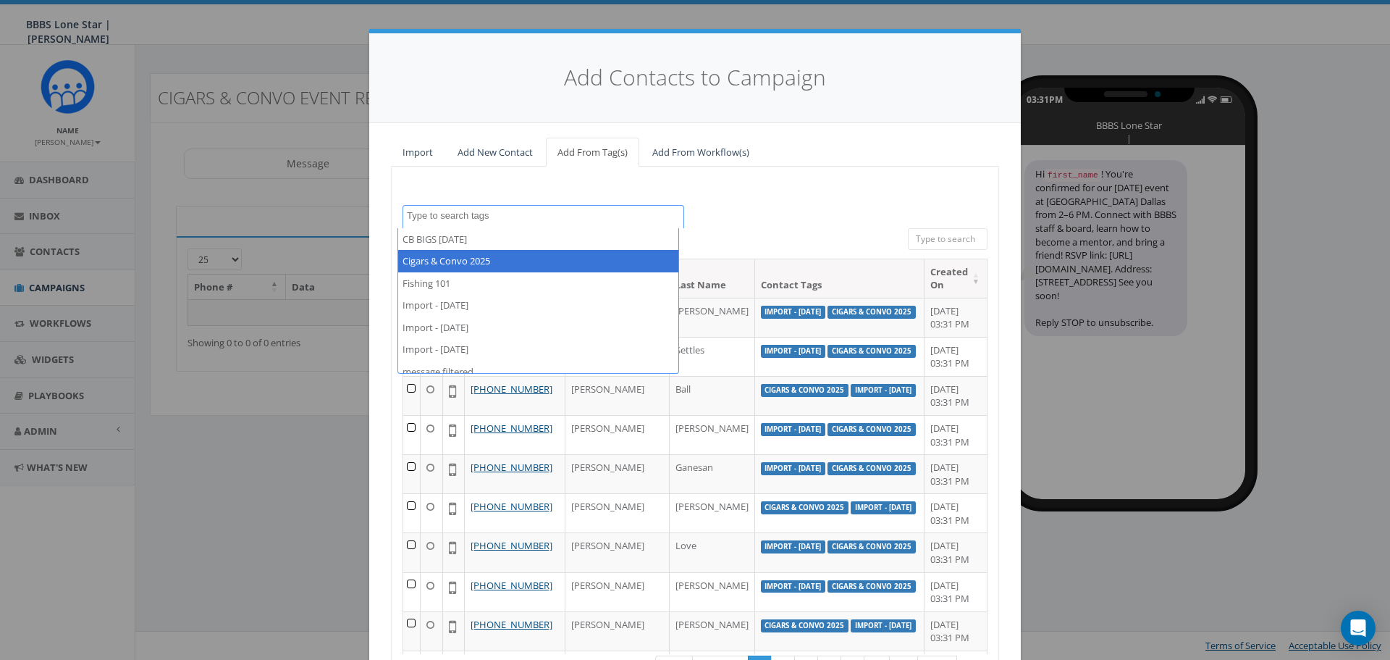
select select "Cigars & Convo 2025"
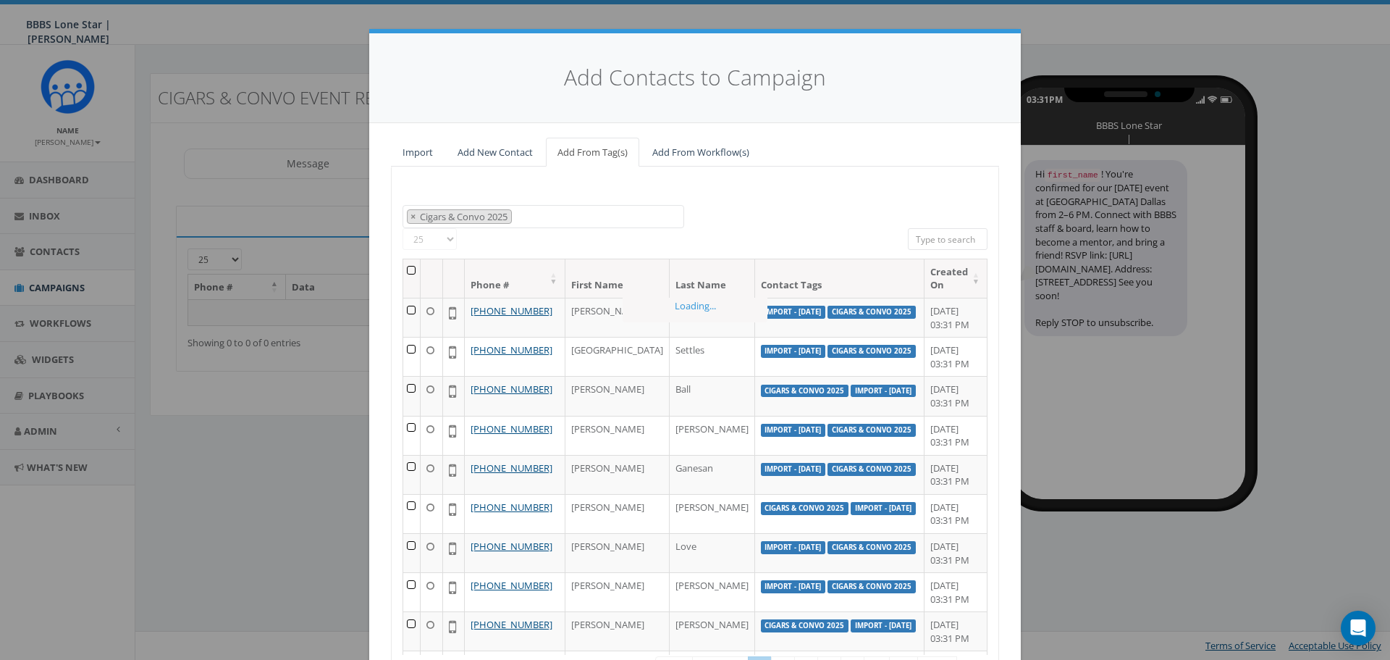
scroll to position [13, 0]
click at [408, 263] on th at bounding box center [411, 278] width 17 height 38
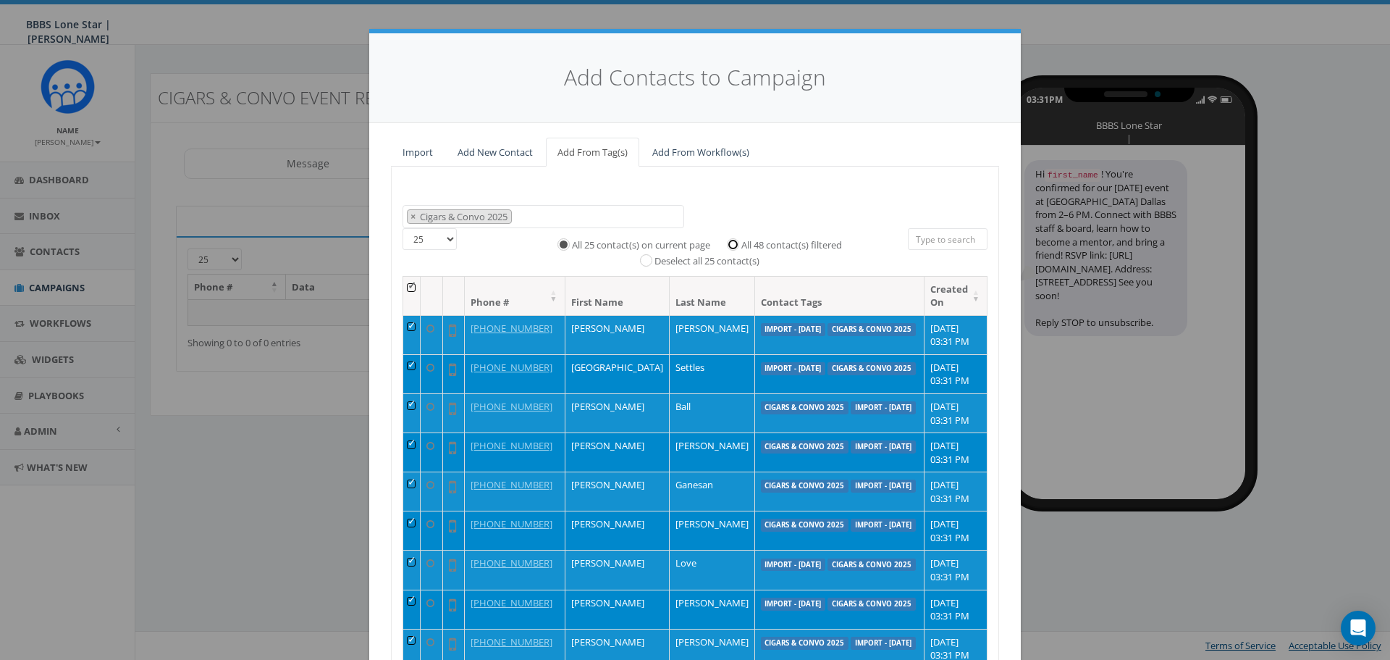
click at [734, 248] on input "All 48 contact(s) filtered" at bounding box center [736, 242] width 9 height 9
radio input "true"
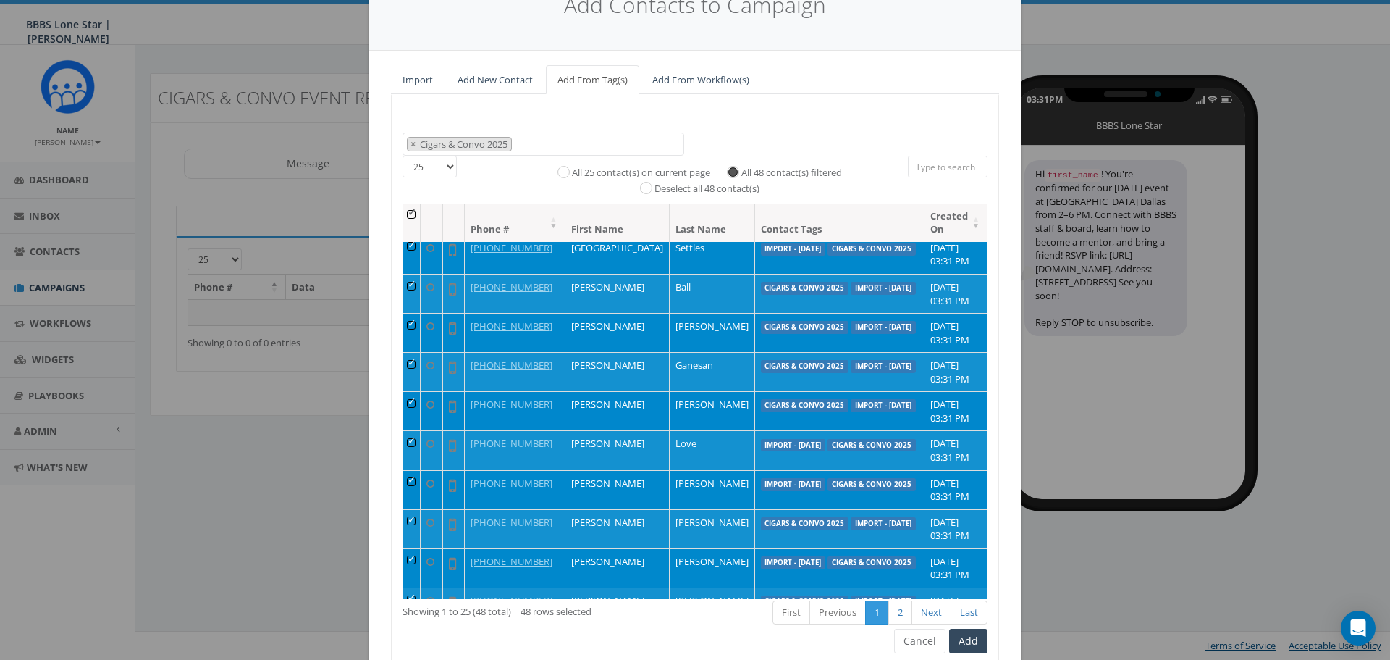
scroll to position [72, 0]
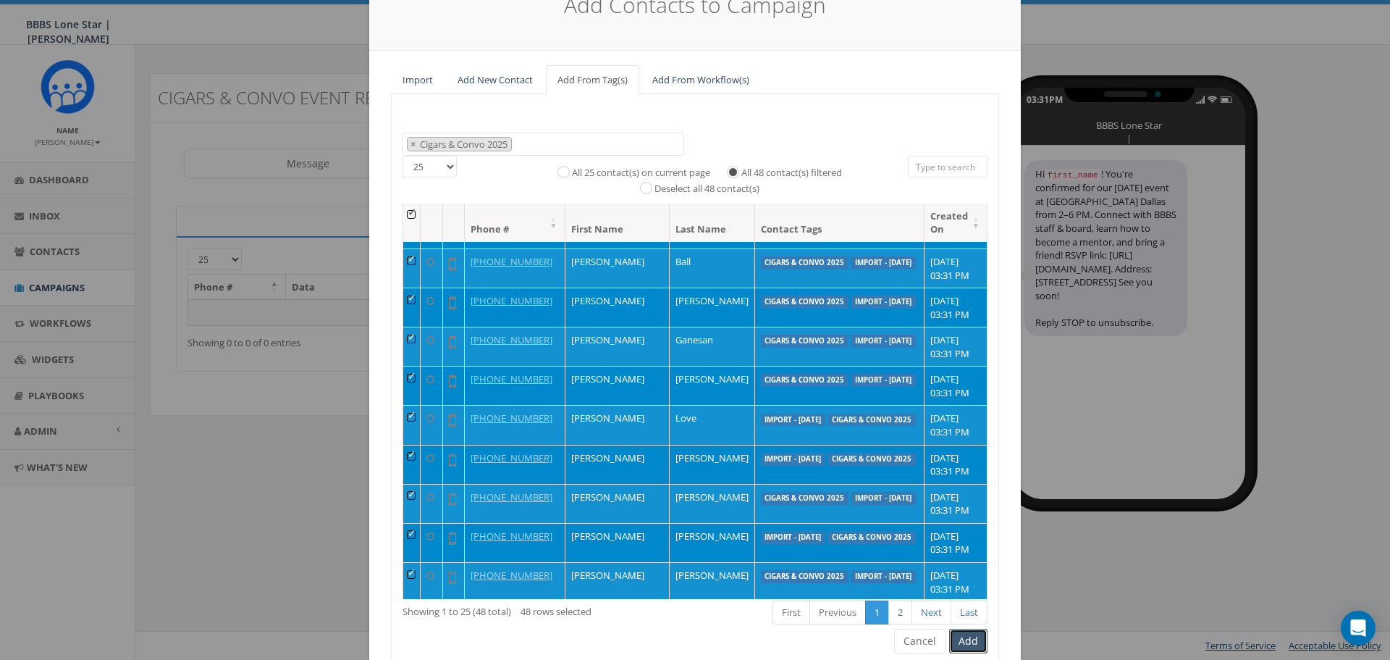
click at [960, 644] on button "Add" at bounding box center [968, 640] width 38 height 25
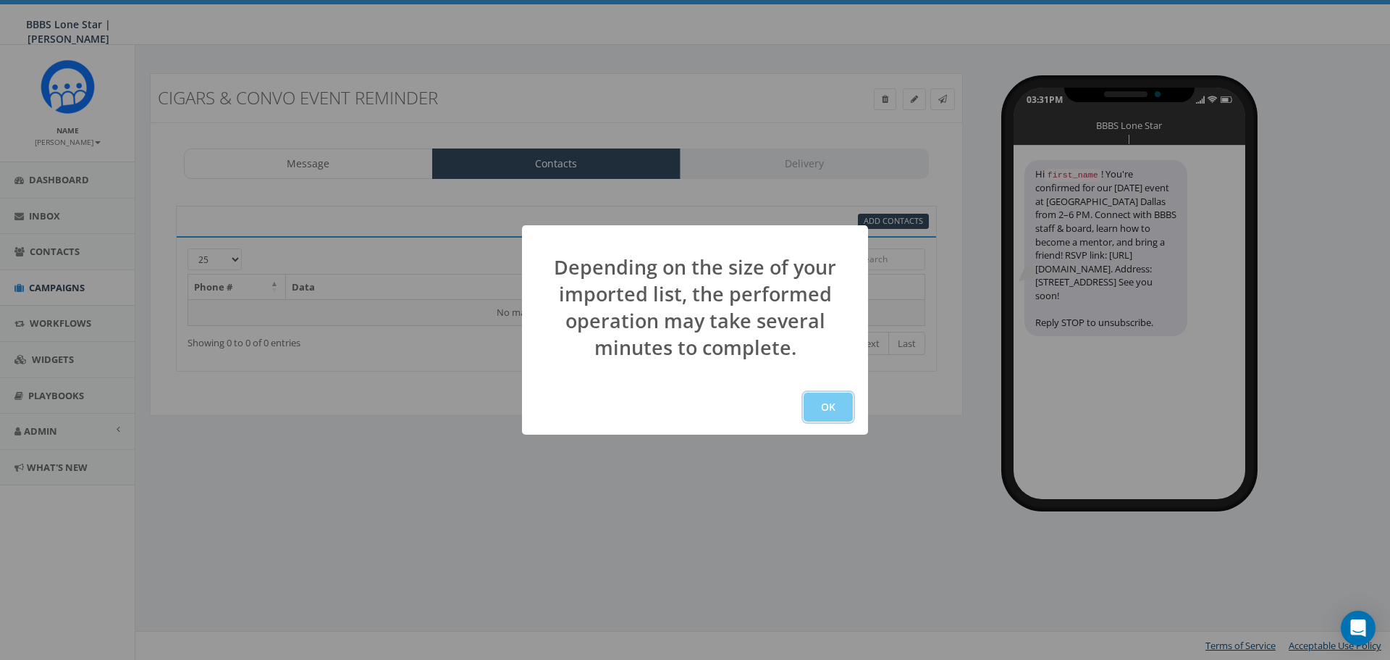
click at [835, 405] on button "OK" at bounding box center [828, 406] width 49 height 29
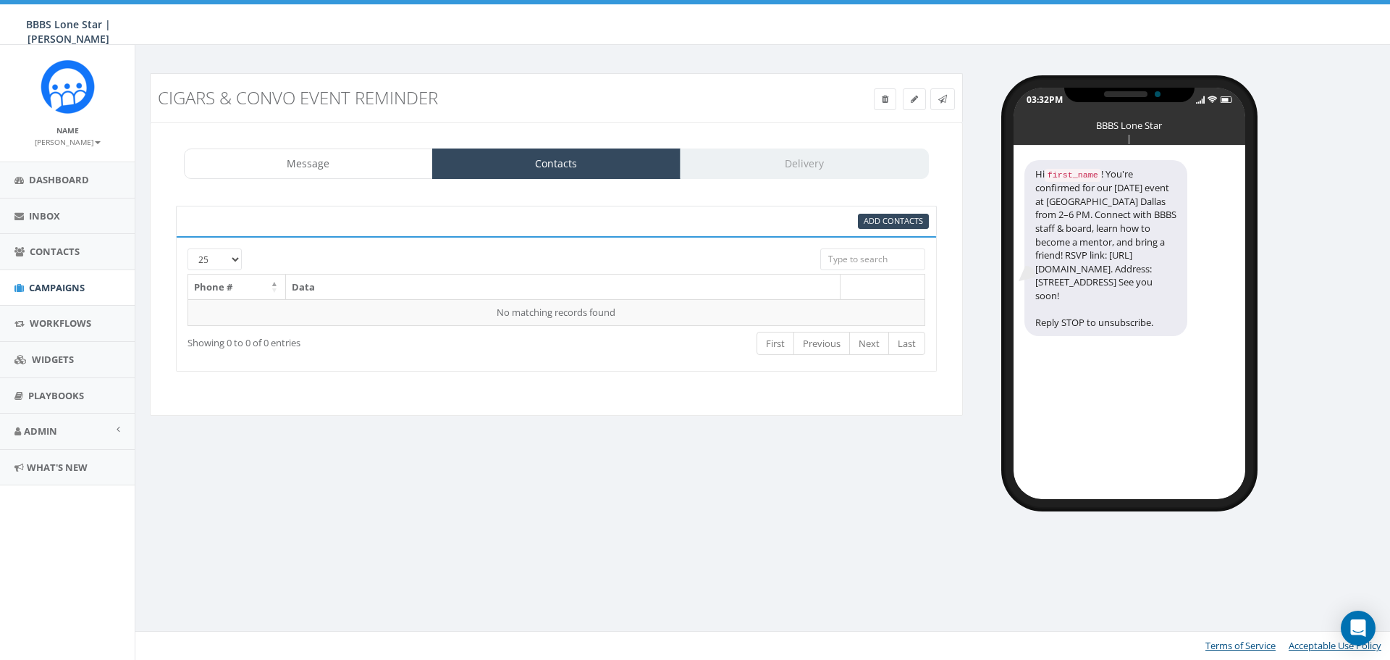
click at [562, 207] on div "95% Add Contacts" at bounding box center [556, 221] width 761 height 30
click at [253, 156] on link "Message" at bounding box center [308, 163] width 249 height 30
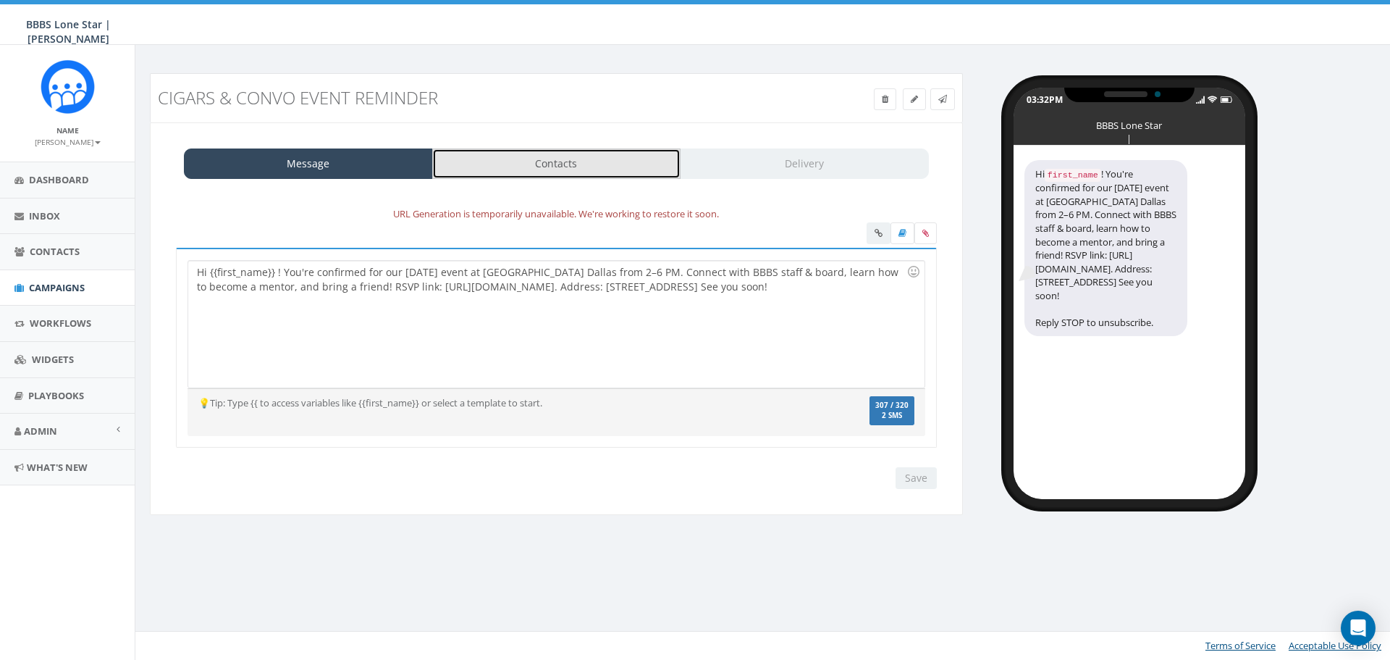
click at [577, 155] on link "Contacts" at bounding box center [556, 163] width 249 height 30
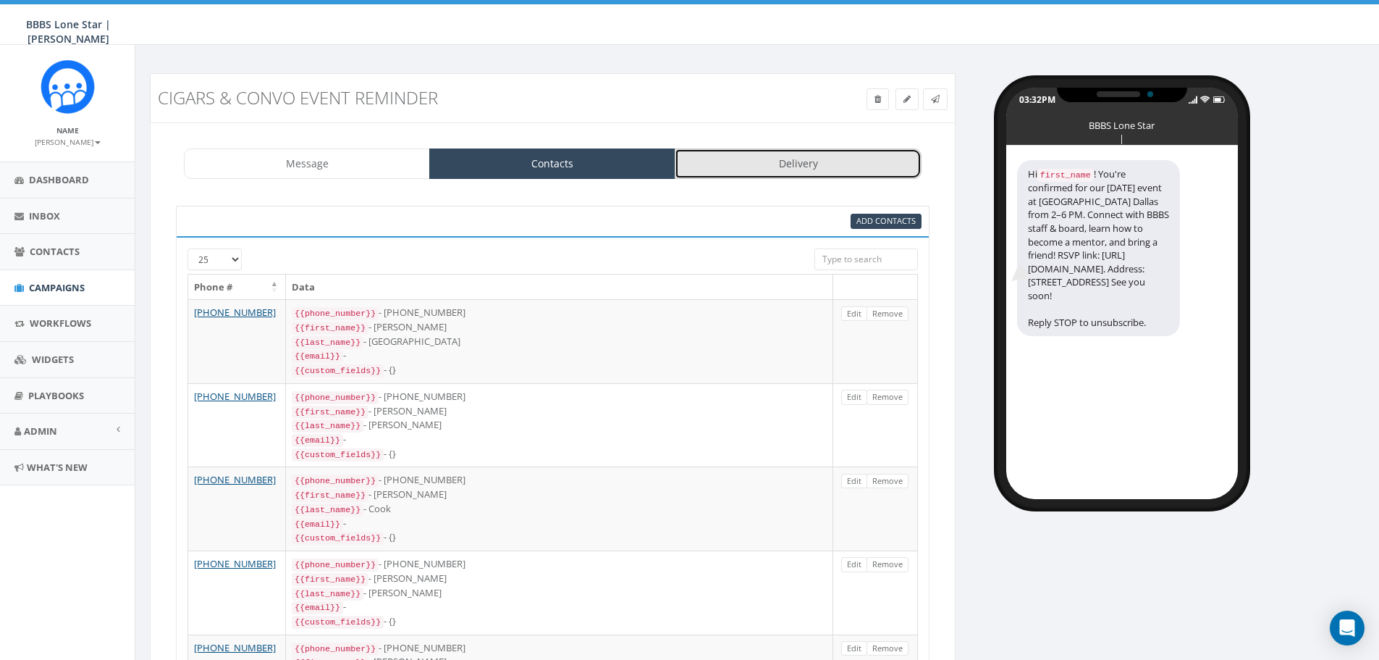
click at [820, 159] on link "Delivery" at bounding box center [798, 163] width 246 height 30
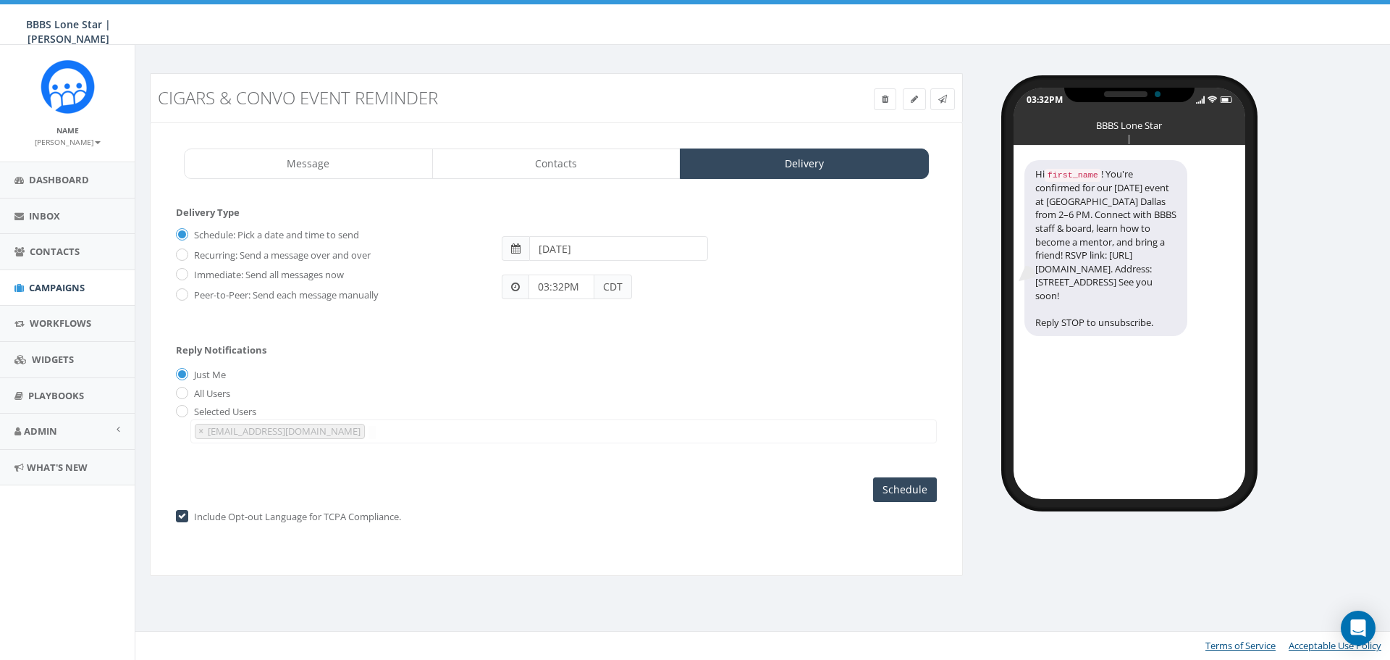
click at [262, 273] on label "Immediate: Send all messages now" at bounding box center [267, 275] width 154 height 14
click at [185, 273] on input "Immediate: Send all messages now" at bounding box center [180, 275] width 9 height 9
radio input "true"
click at [943, 99] on icon at bounding box center [942, 99] width 9 height 9
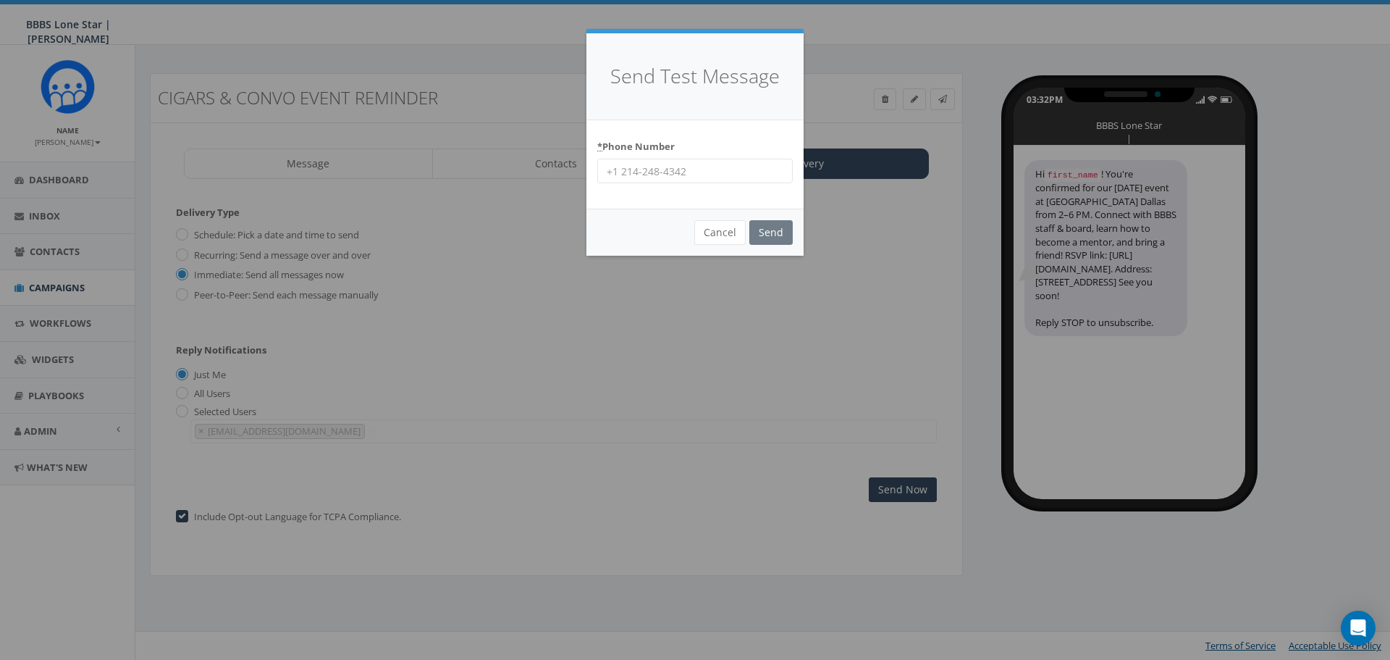
click at [691, 173] on input "* Phone Number" at bounding box center [694, 171] width 195 height 25
type input "4692484377"
click at [789, 237] on input "Send" at bounding box center [770, 232] width 43 height 25
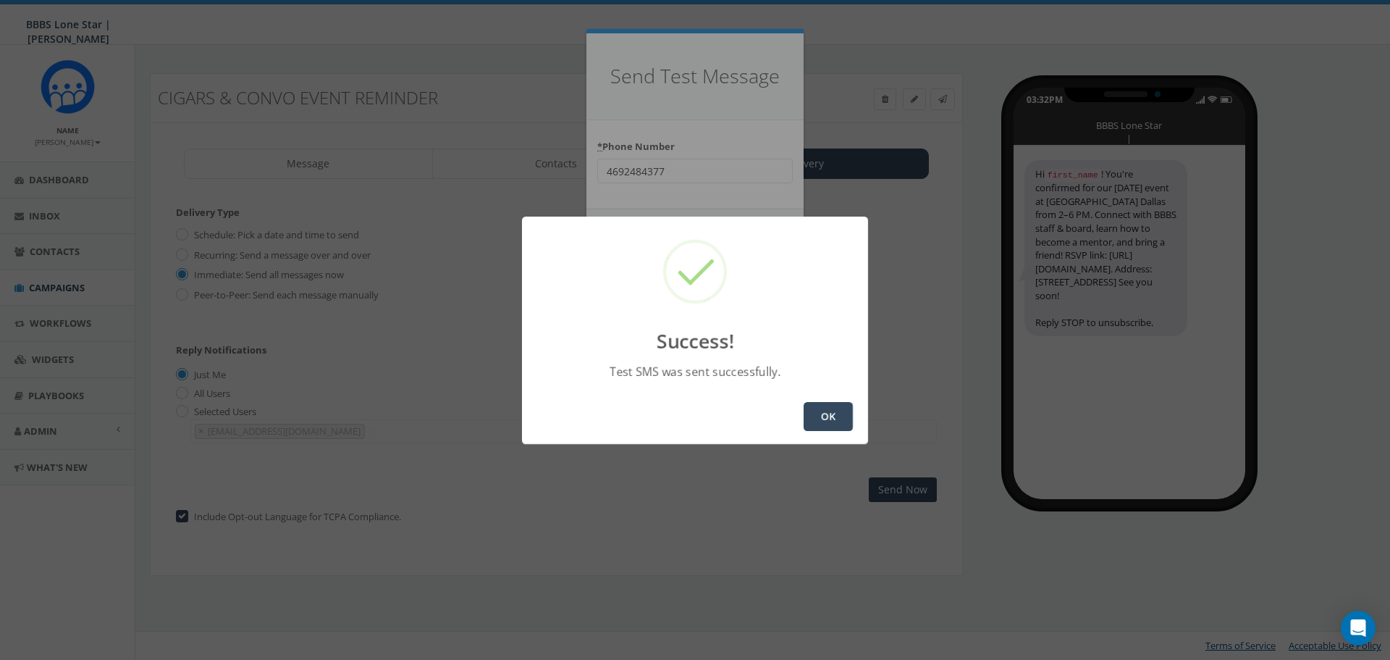
click at [835, 421] on button "OK" at bounding box center [828, 416] width 49 height 29
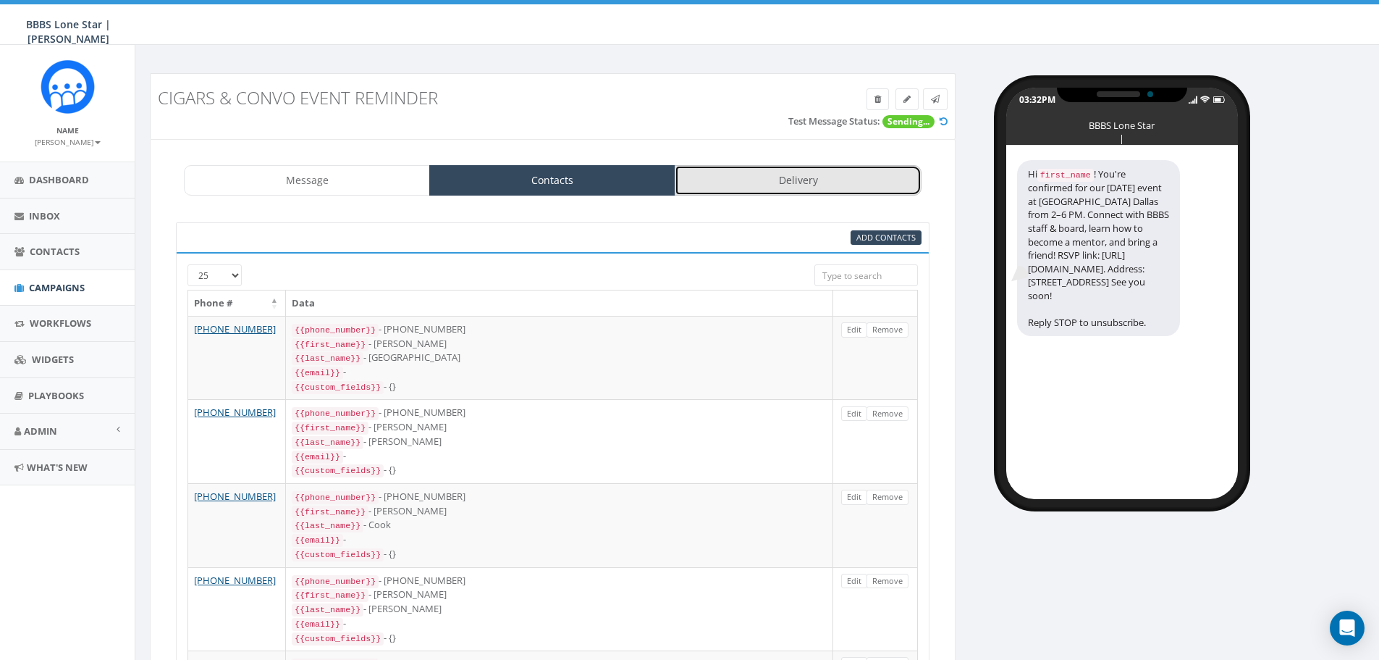
click at [752, 174] on link "Delivery" at bounding box center [798, 180] width 246 height 30
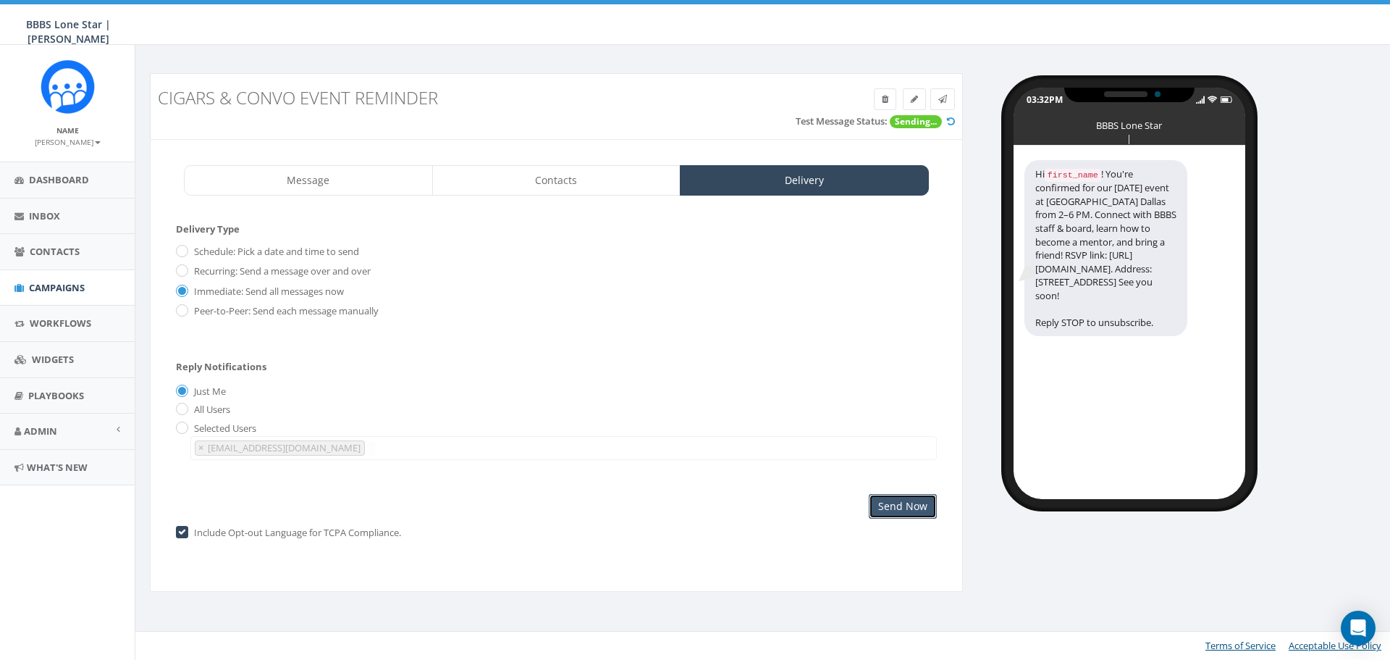
click at [896, 504] on input "Send Now" at bounding box center [903, 506] width 68 height 25
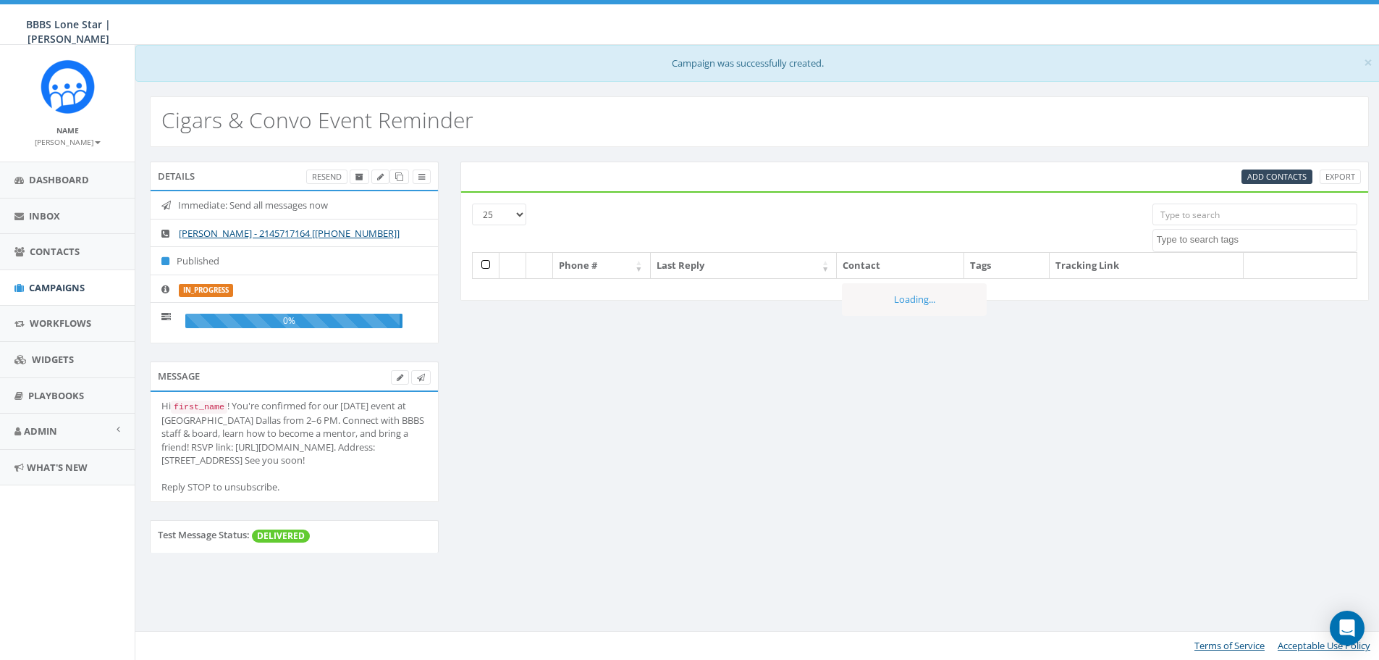
select select
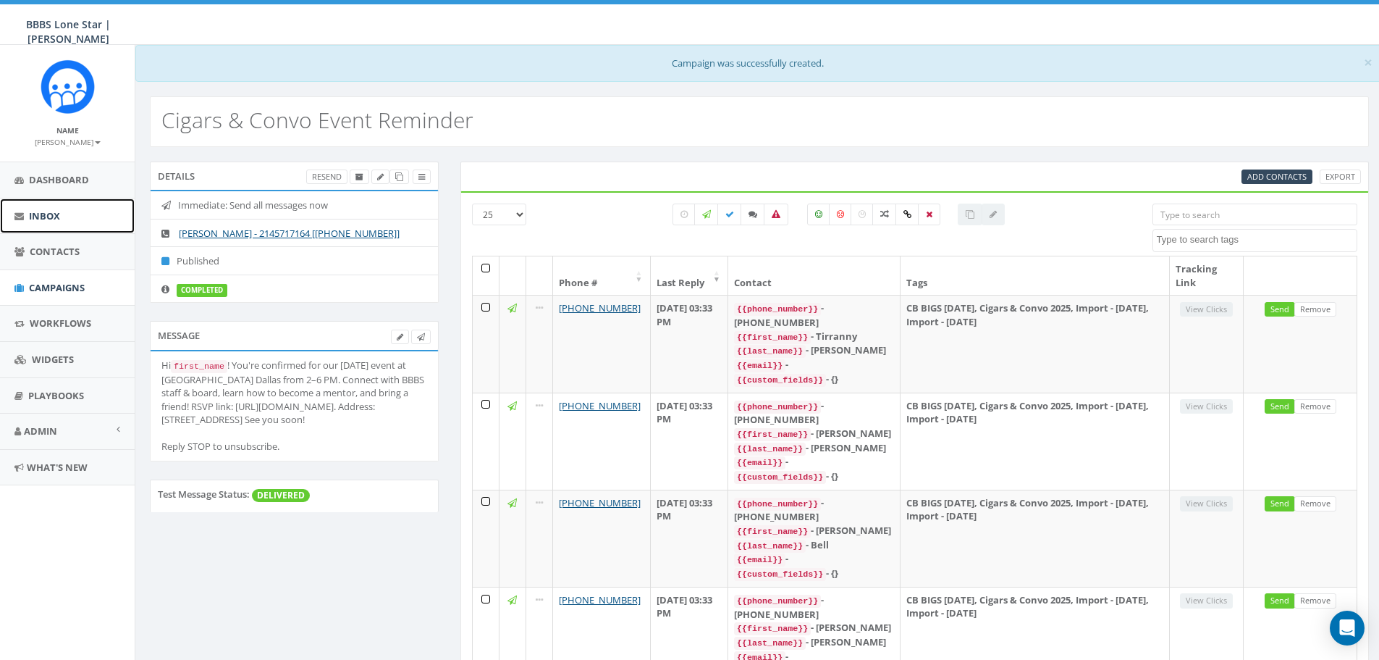
click at [77, 212] on link "Inbox" at bounding box center [67, 215] width 135 height 35
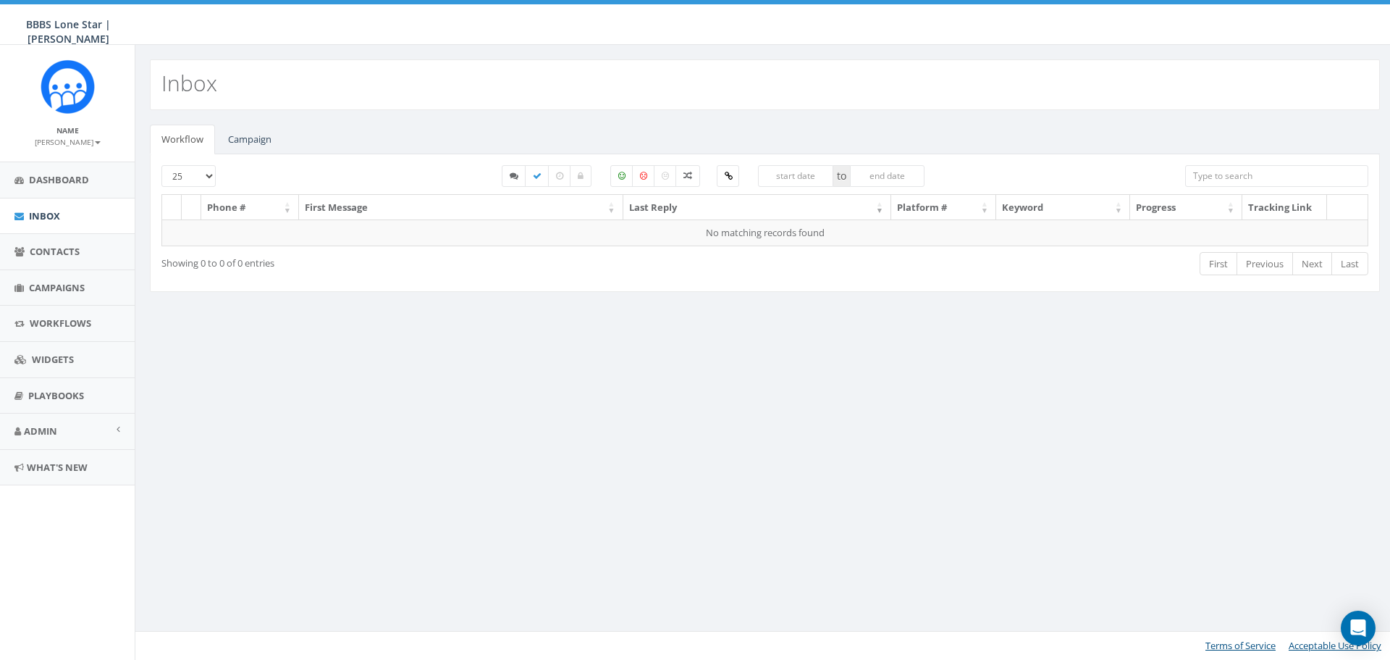
select select
click at [261, 135] on link "Campaign" at bounding box center [249, 140] width 67 height 30
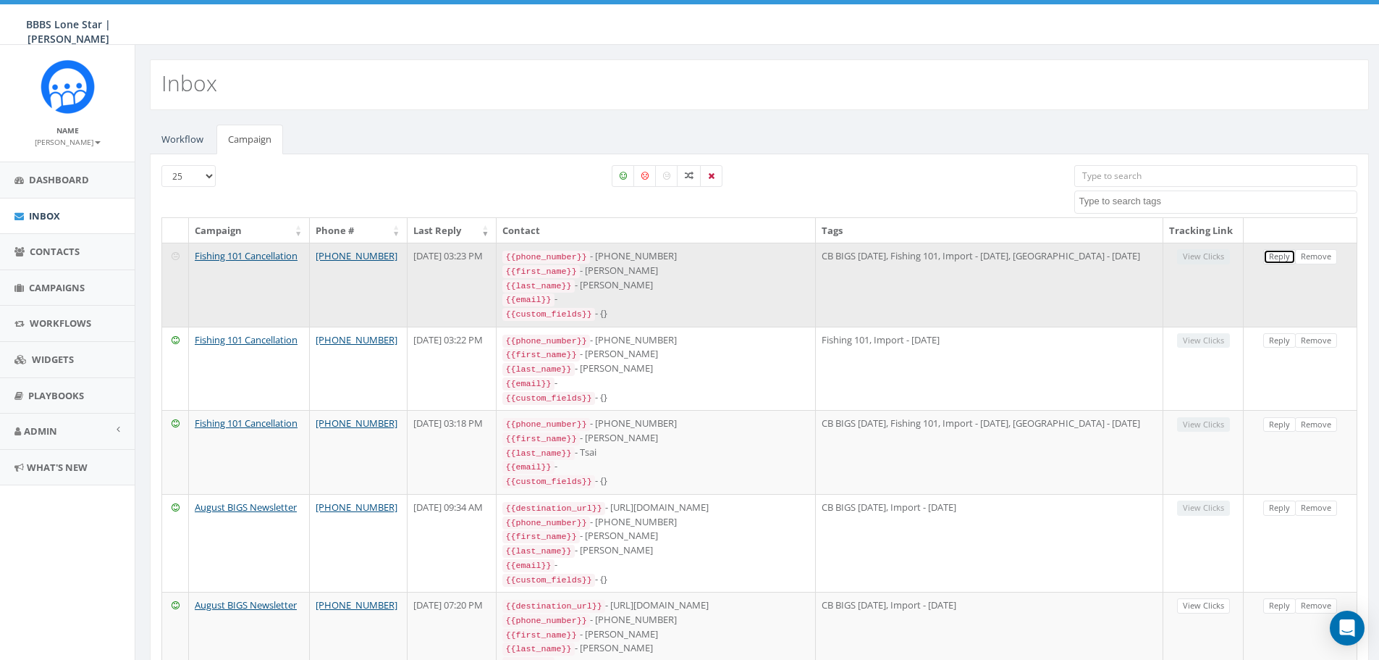
click at [1279, 256] on link "Reply" at bounding box center [1280, 256] width 33 height 15
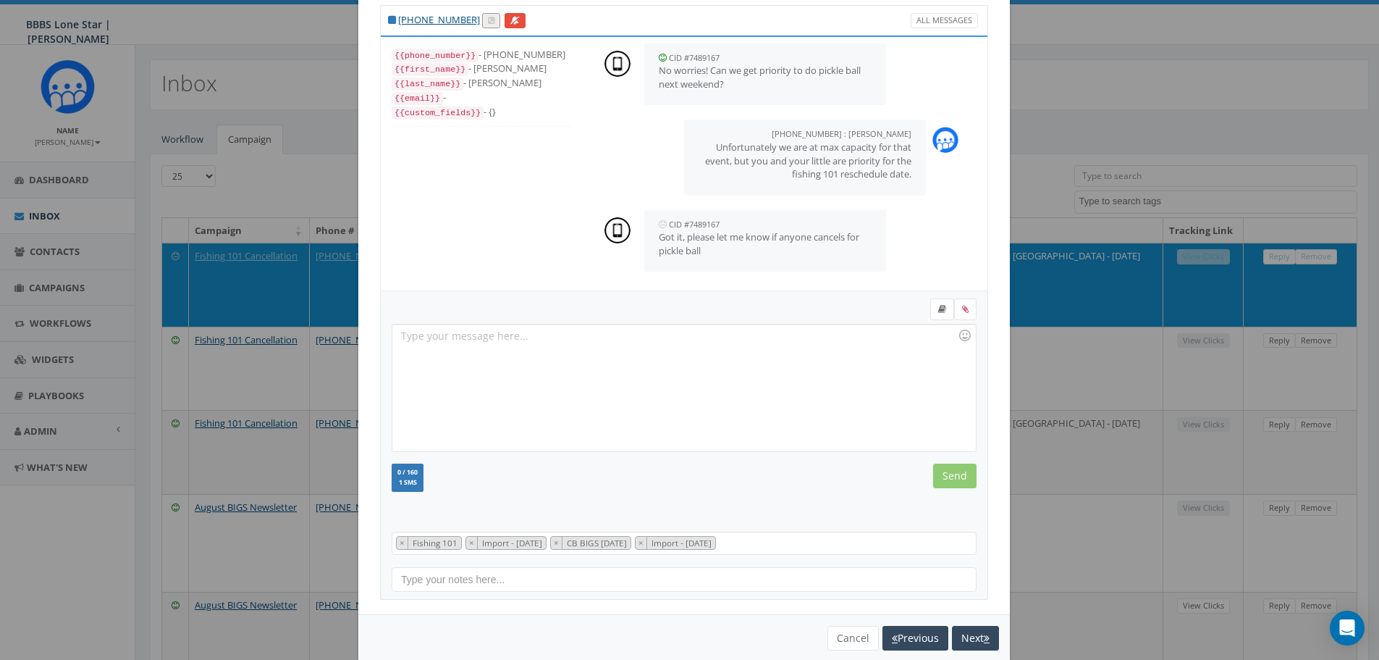
scroll to position [66, 0]
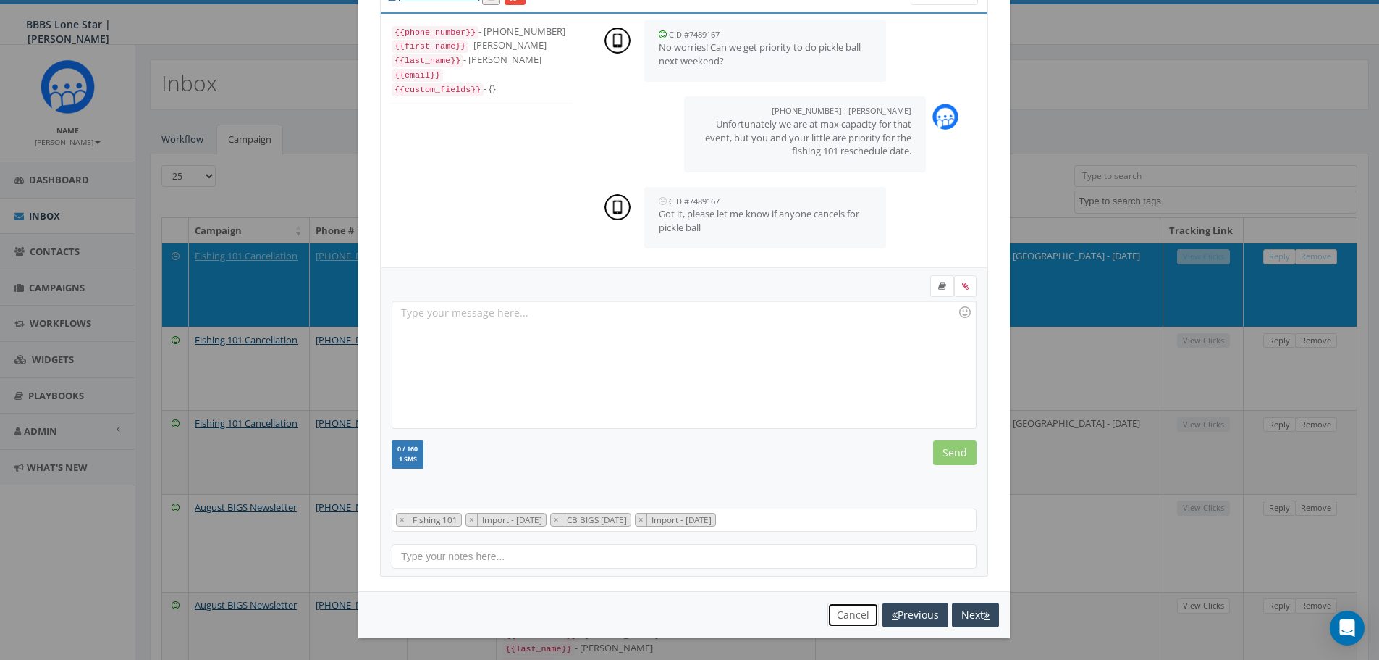
click at [836, 610] on button "Cancel" at bounding box center [853, 614] width 51 height 25
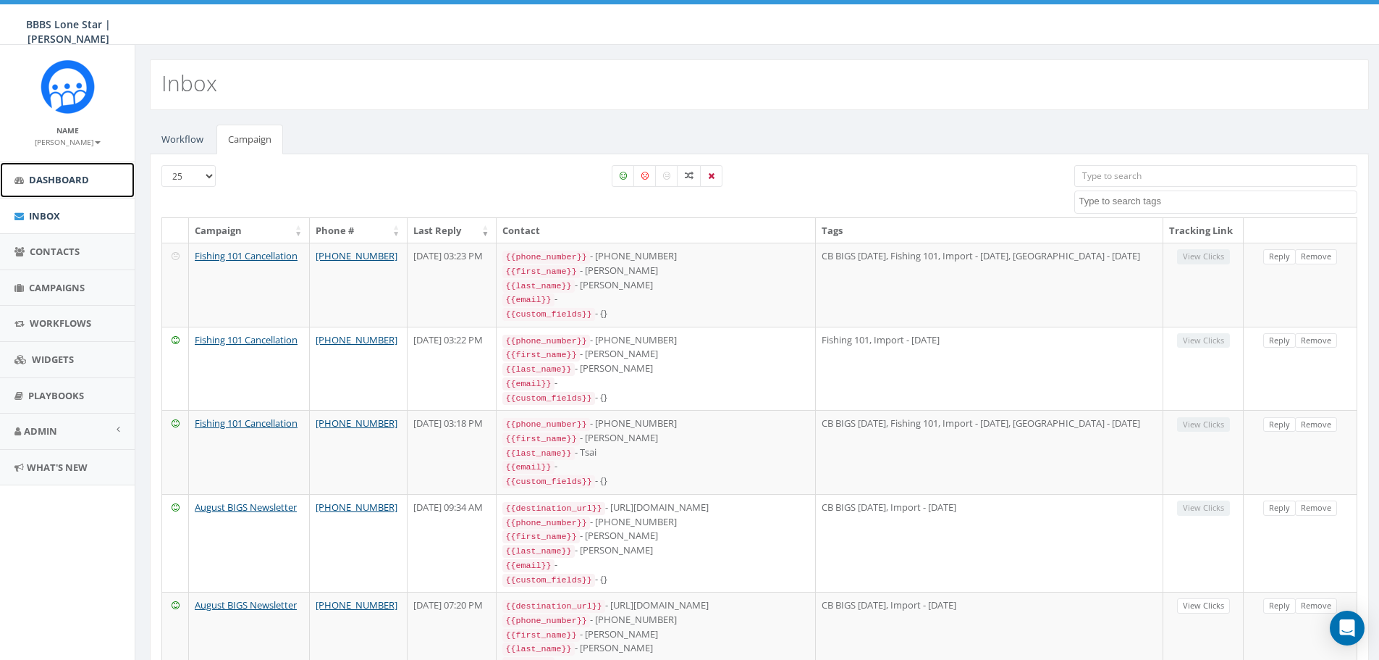
click at [59, 176] on span "Dashboard" at bounding box center [59, 179] width 60 height 13
